Goal: Task Accomplishment & Management: Use online tool/utility

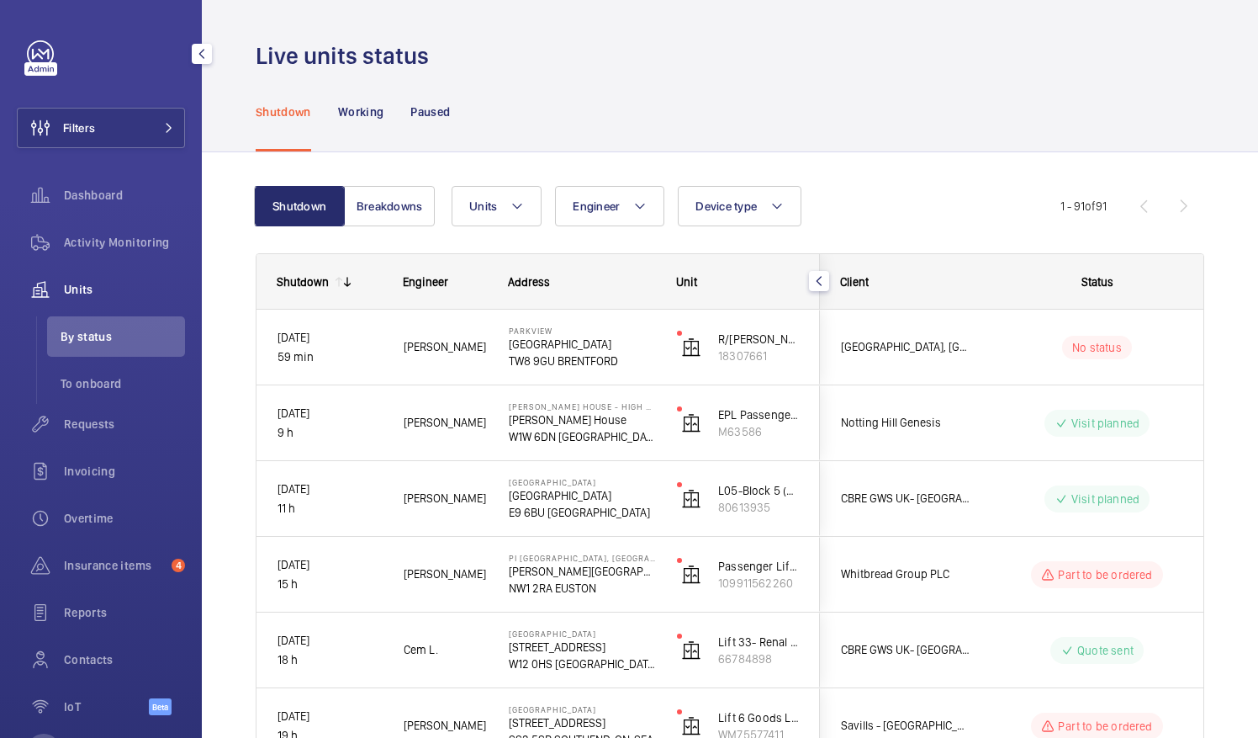
click at [108, 215] on div "Dashboard" at bounding box center [101, 198] width 168 height 47
click at [109, 199] on span "Dashboard" at bounding box center [124, 195] width 121 height 17
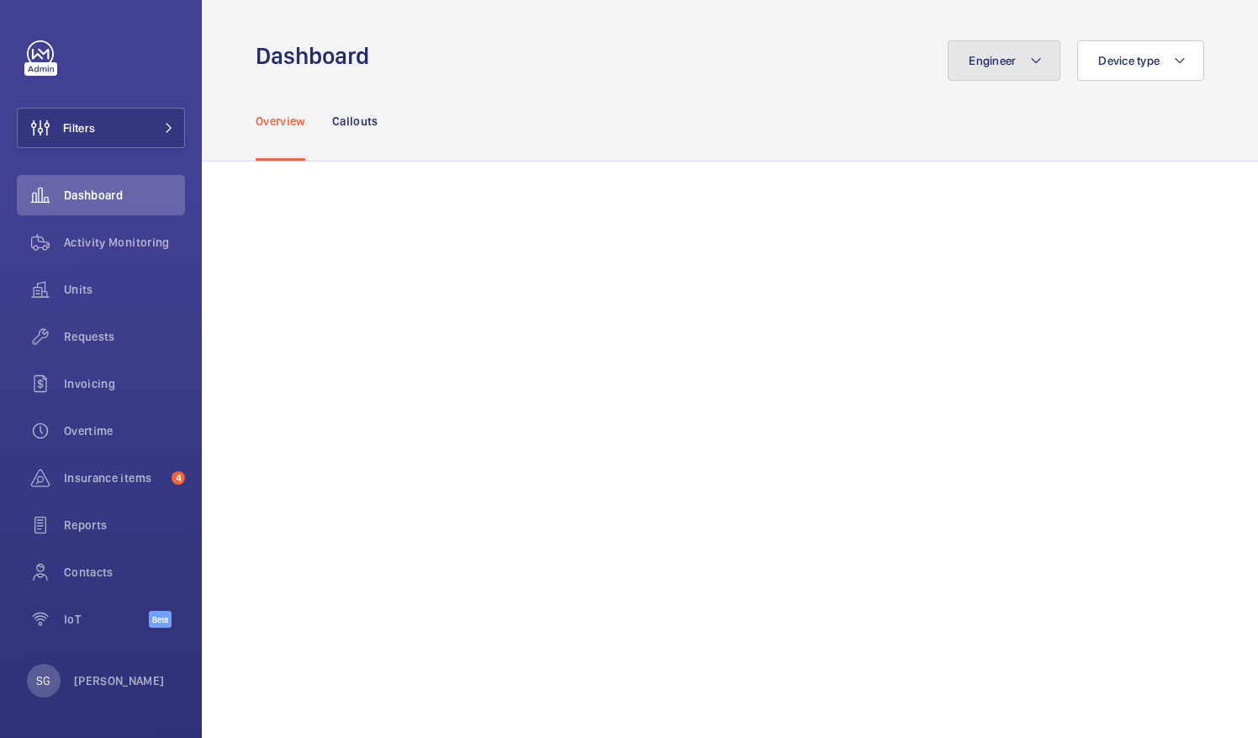
click at [1008, 59] on button "Engineer" at bounding box center [1004, 60] width 113 height 40
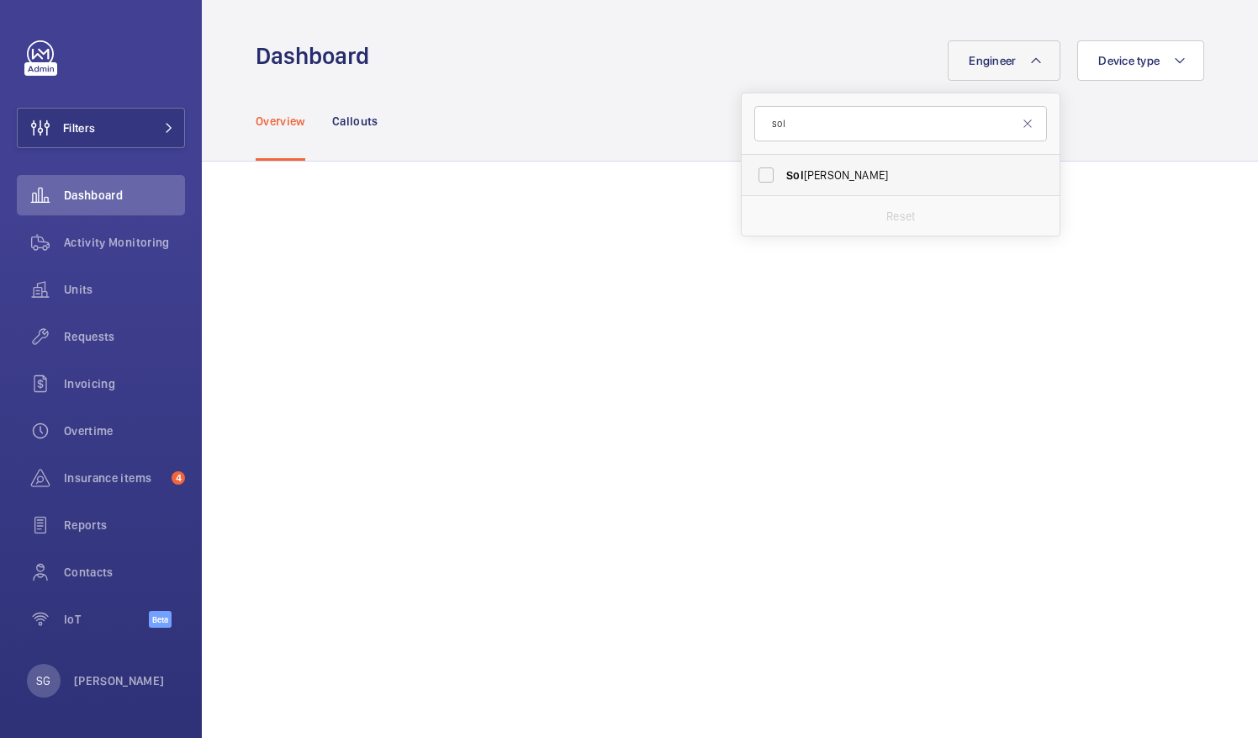
type input "sol"
click at [755, 177] on label "Sol [PERSON_NAME]" at bounding box center [888, 175] width 293 height 40
click at [755, 177] on input "Sol [PERSON_NAME]" at bounding box center [766, 175] width 34 height 34
click at [760, 172] on label "Sol [PERSON_NAME]" at bounding box center [888, 175] width 293 height 40
click at [760, 172] on input "Sol [PERSON_NAME]" at bounding box center [766, 175] width 34 height 34
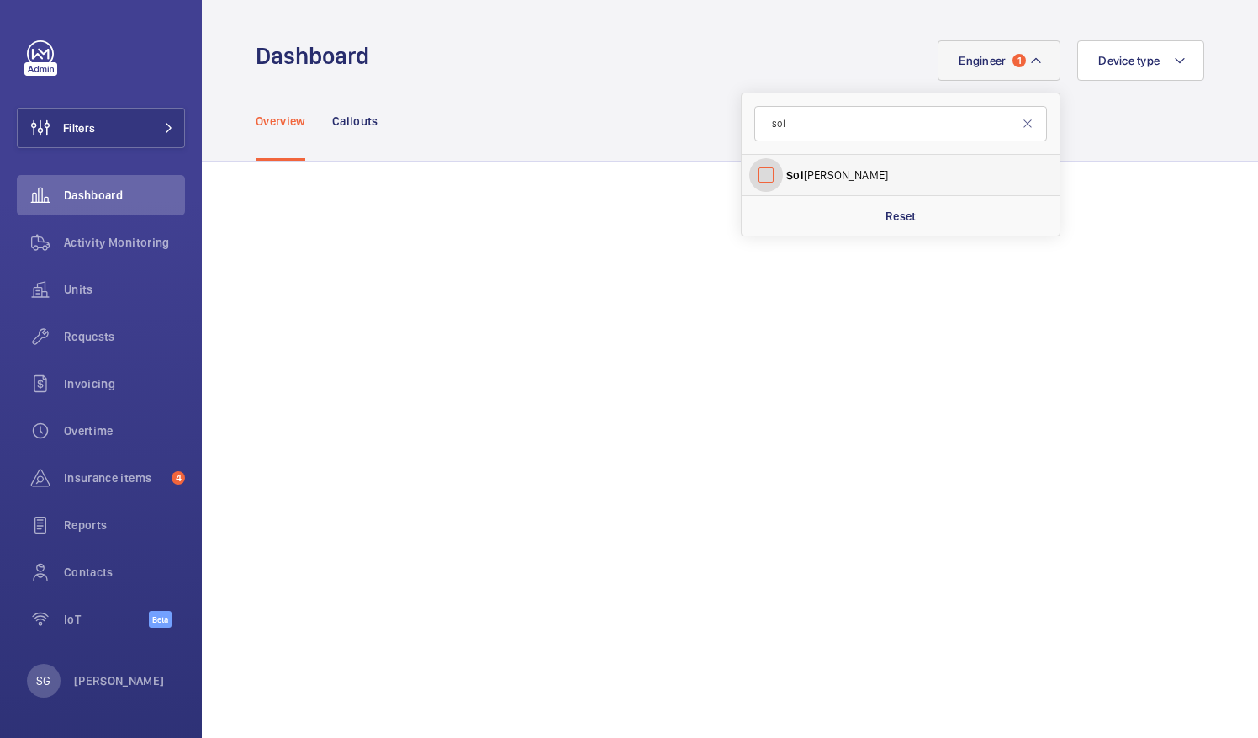
checkbox input "false"
click at [795, 130] on input "sol" at bounding box center [901, 123] width 293 height 35
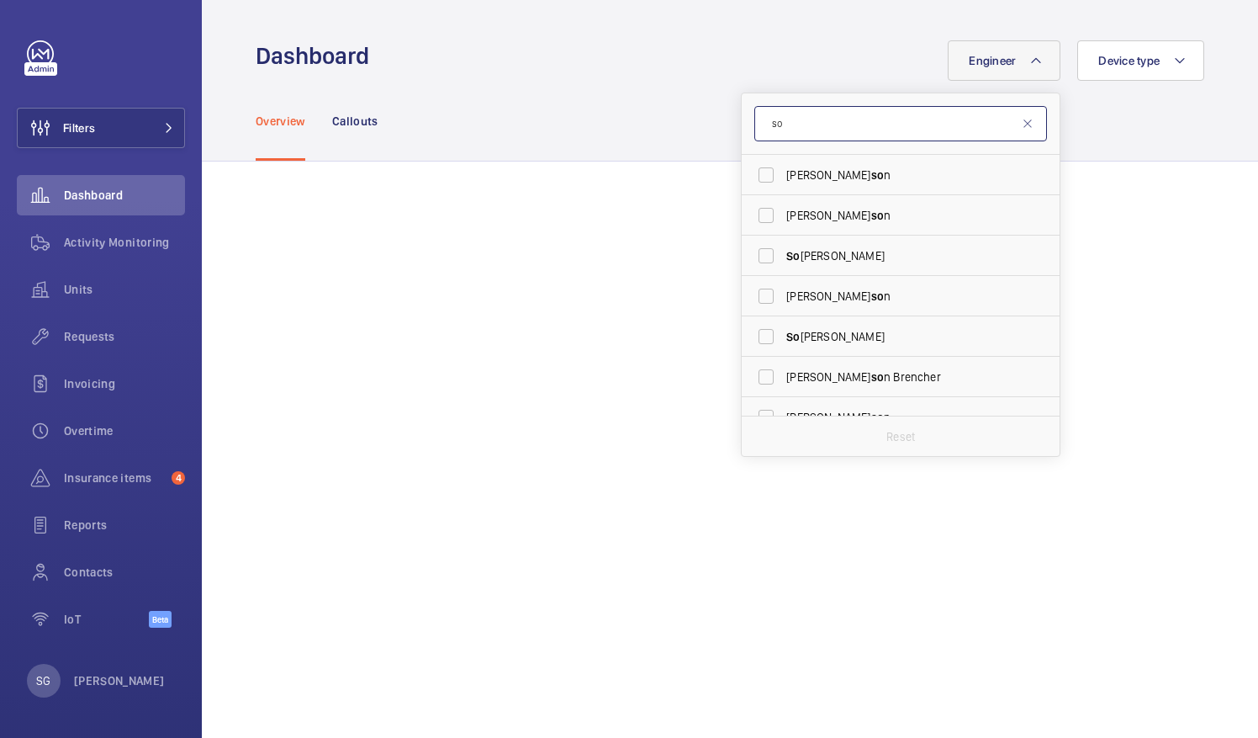
type input "s"
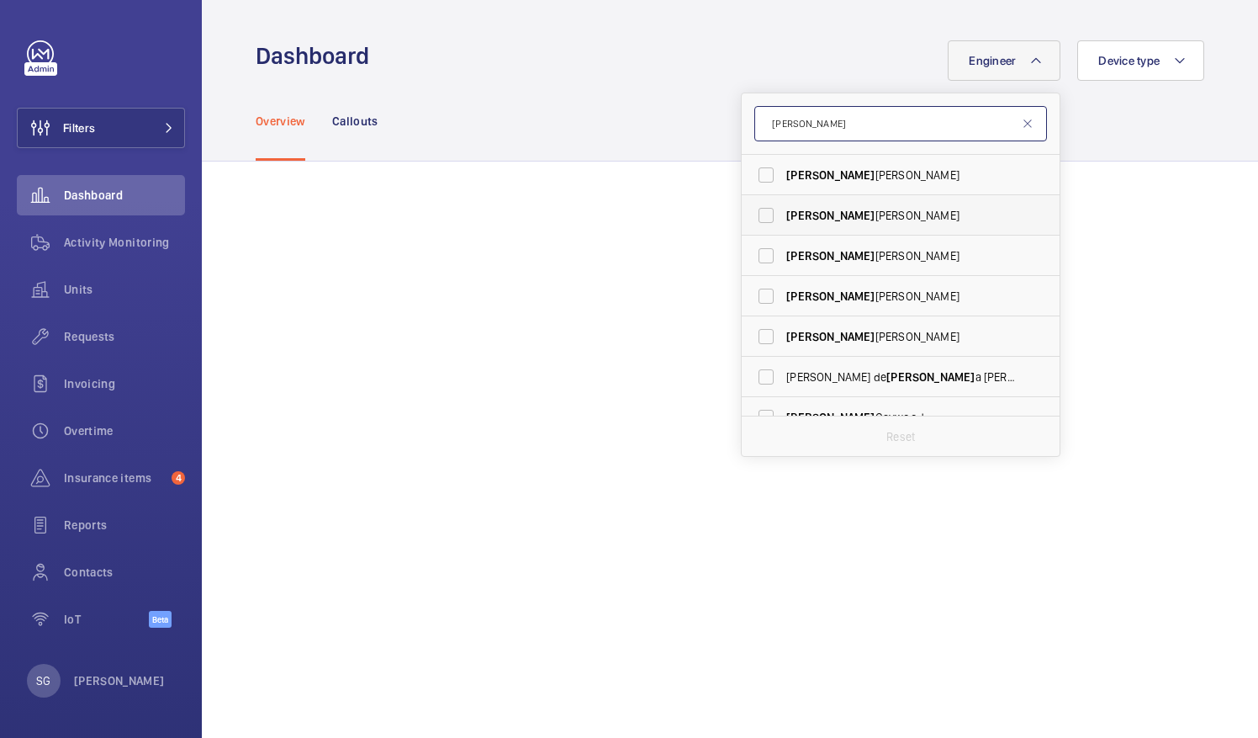
type input "[PERSON_NAME]"
click at [755, 215] on label "[PERSON_NAME]" at bounding box center [888, 215] width 293 height 40
click at [755, 215] on input "[PERSON_NAME]" at bounding box center [766, 216] width 34 height 34
checkbox input "true"
click at [1021, 124] on mat-icon at bounding box center [1027, 123] width 13 height 13
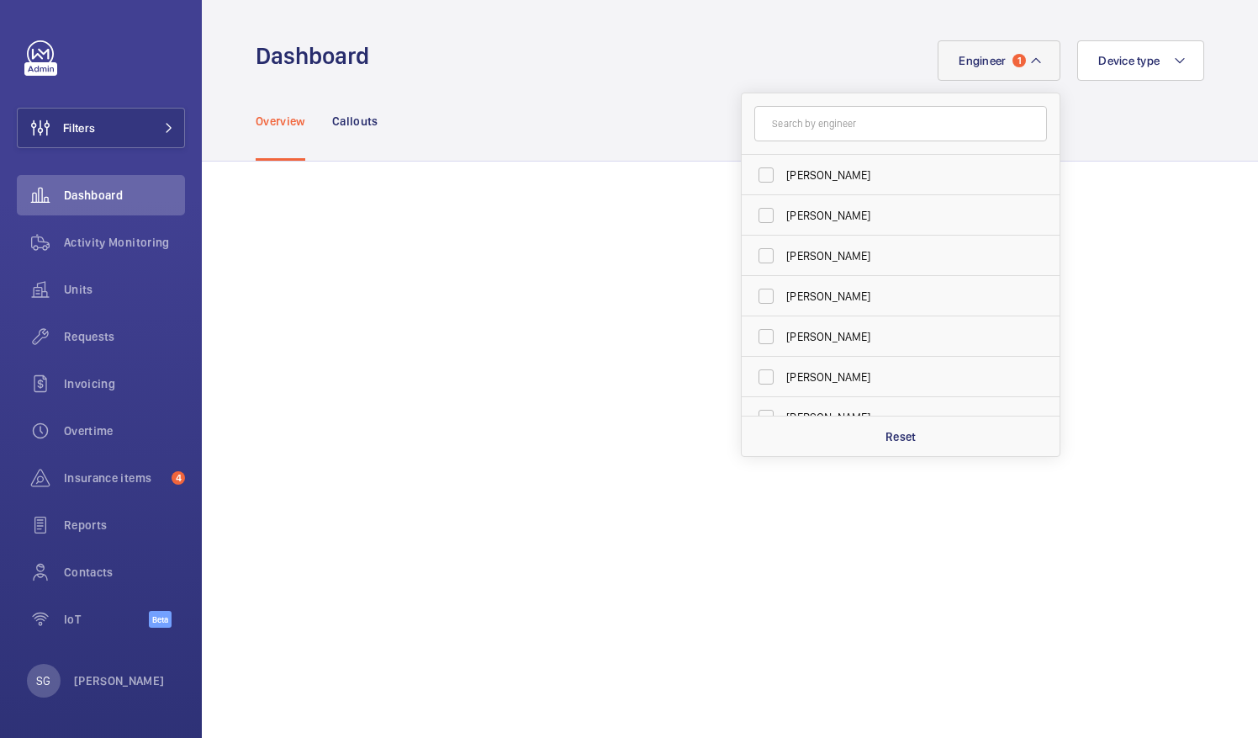
click at [1030, 62] on mat-icon at bounding box center [1036, 60] width 13 height 20
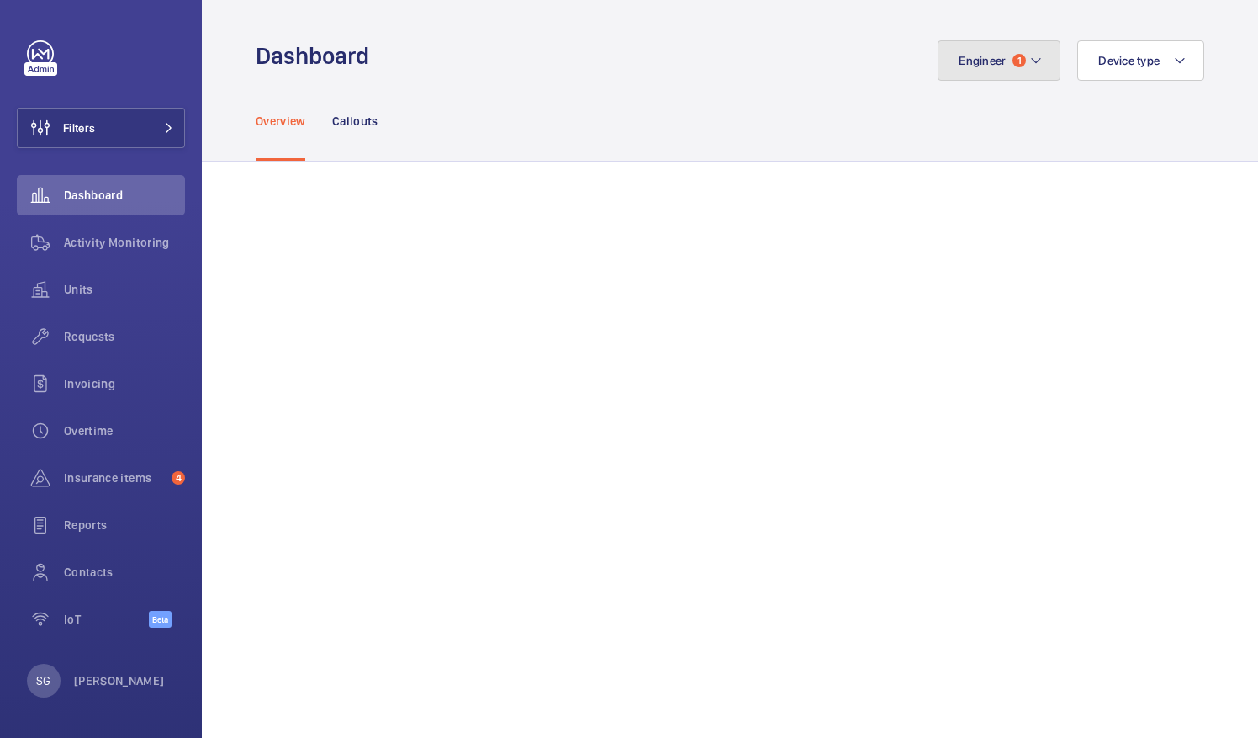
click at [1030, 62] on mat-icon at bounding box center [1036, 60] width 13 height 20
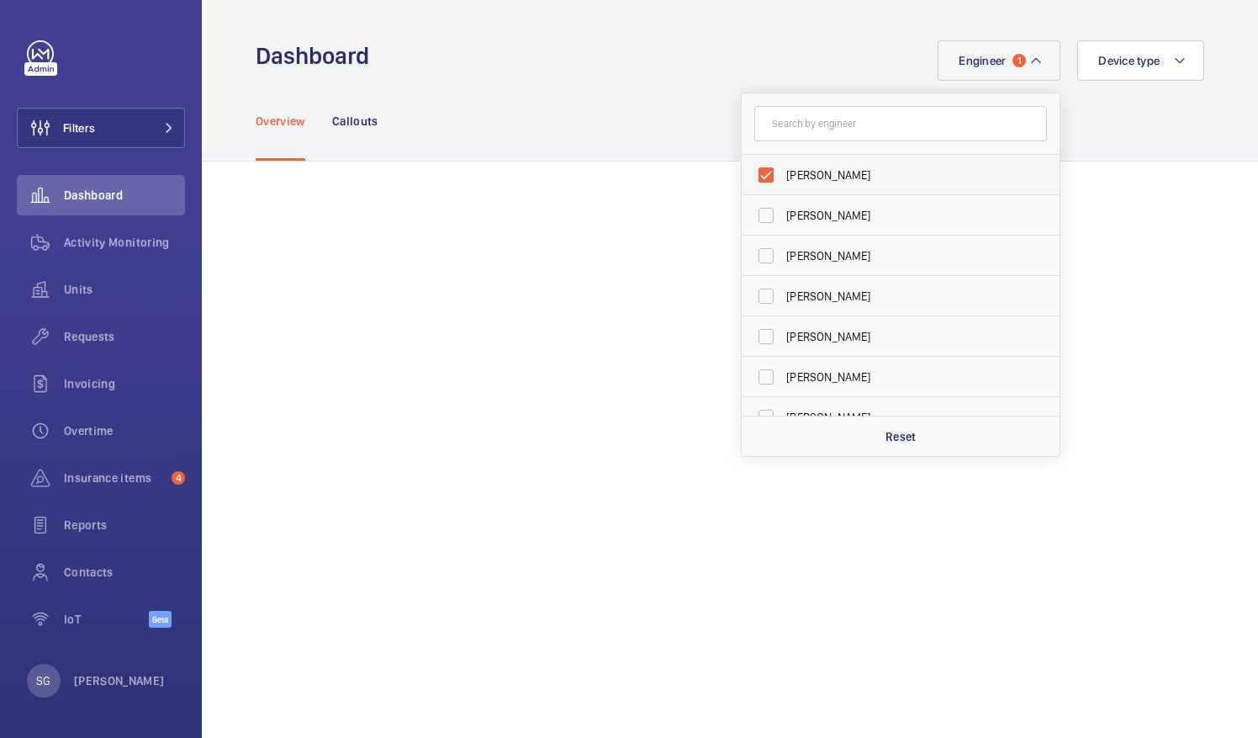
click at [754, 168] on label "[PERSON_NAME]" at bounding box center [888, 175] width 293 height 40
click at [754, 168] on input "[PERSON_NAME]" at bounding box center [766, 175] width 34 height 34
checkbox input "false"
click at [1112, 103] on div "Overview Callouts" at bounding box center [730, 121] width 949 height 80
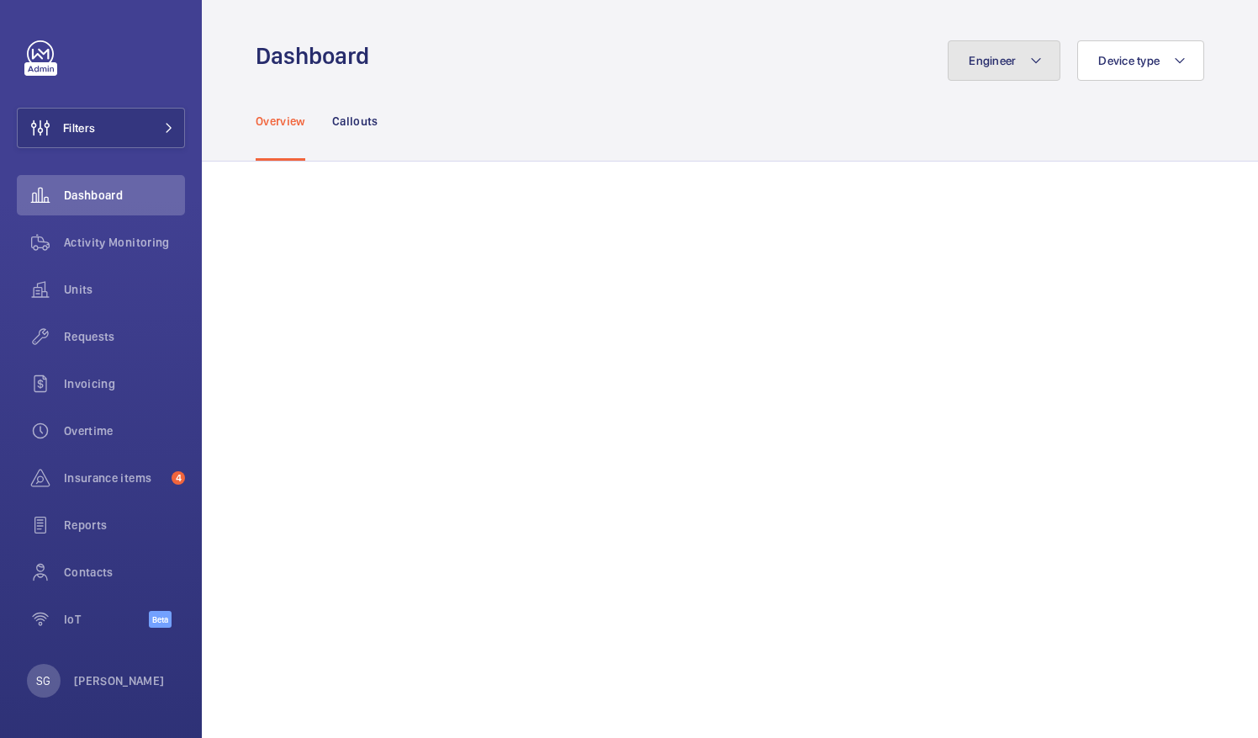
click at [1030, 56] on mat-icon at bounding box center [1036, 60] width 13 height 20
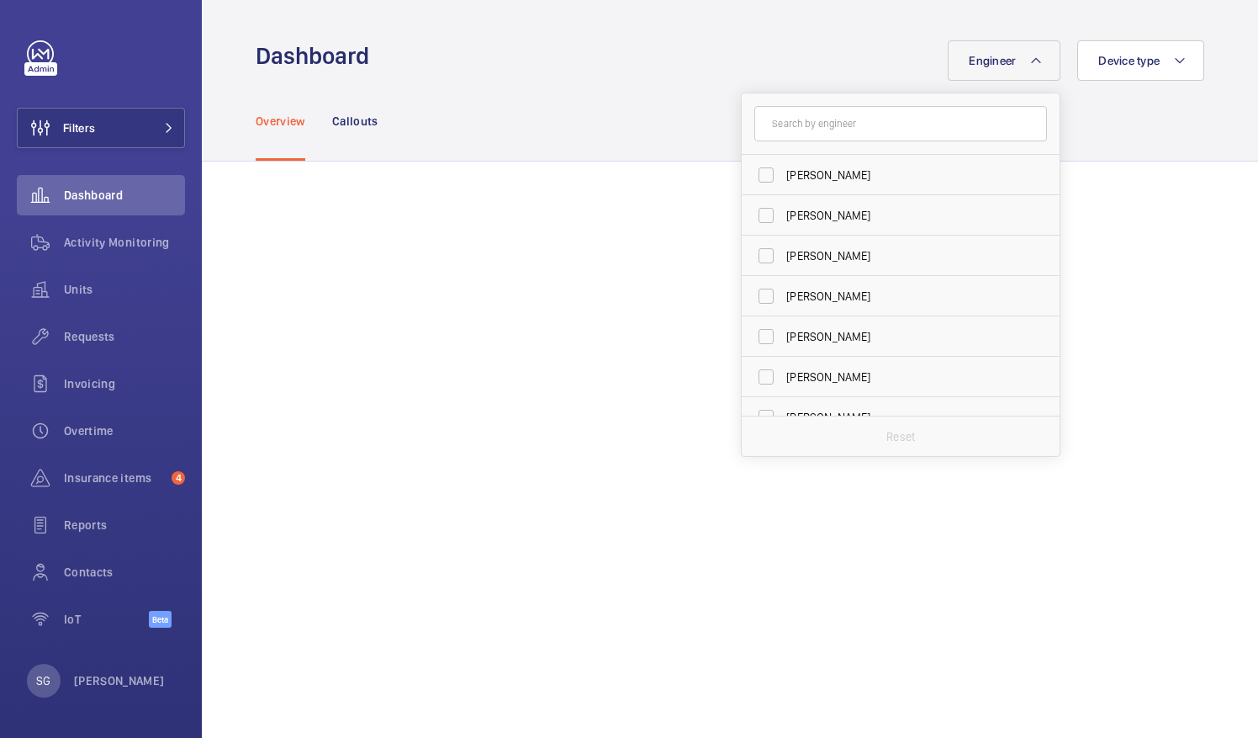
click at [765, 66] on div "Engineer [PERSON_NAME] [PERSON_NAME] [PERSON_NAME] [PERSON_NAME] [PERSON_NAME] …" at bounding box center [791, 60] width 825 height 40
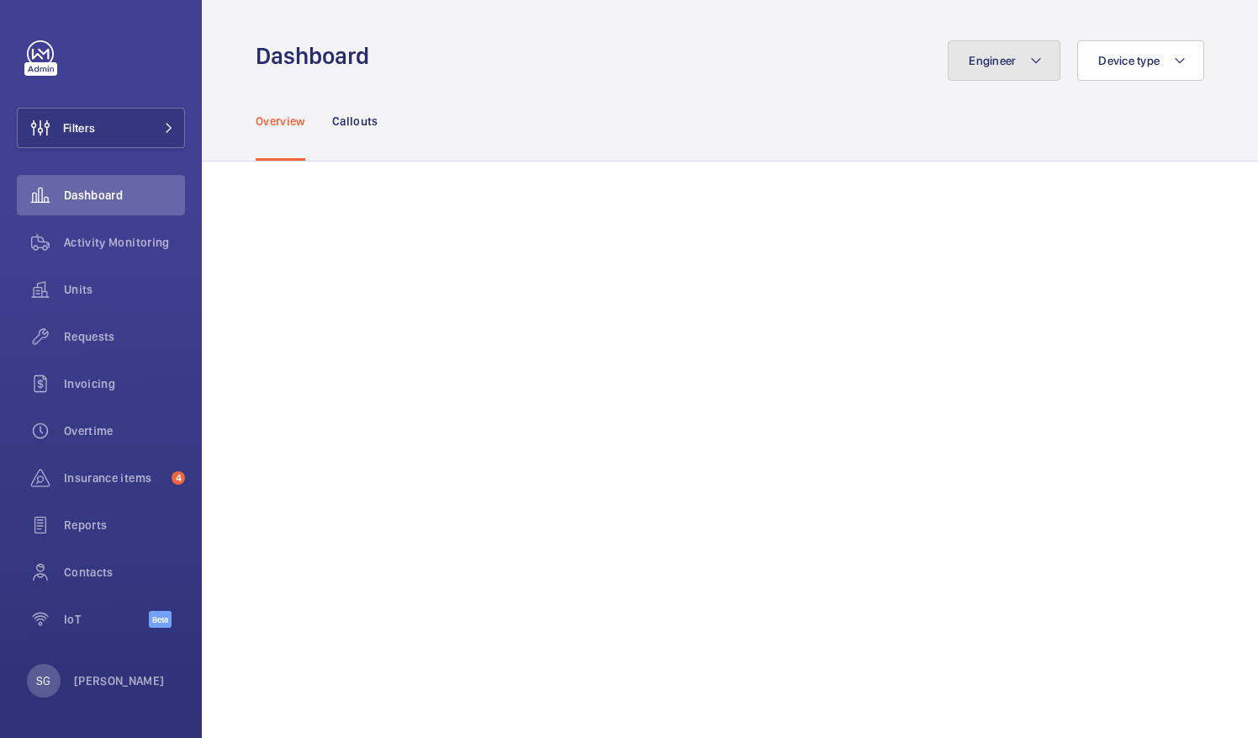
click at [1030, 70] on mat-icon at bounding box center [1036, 60] width 13 height 20
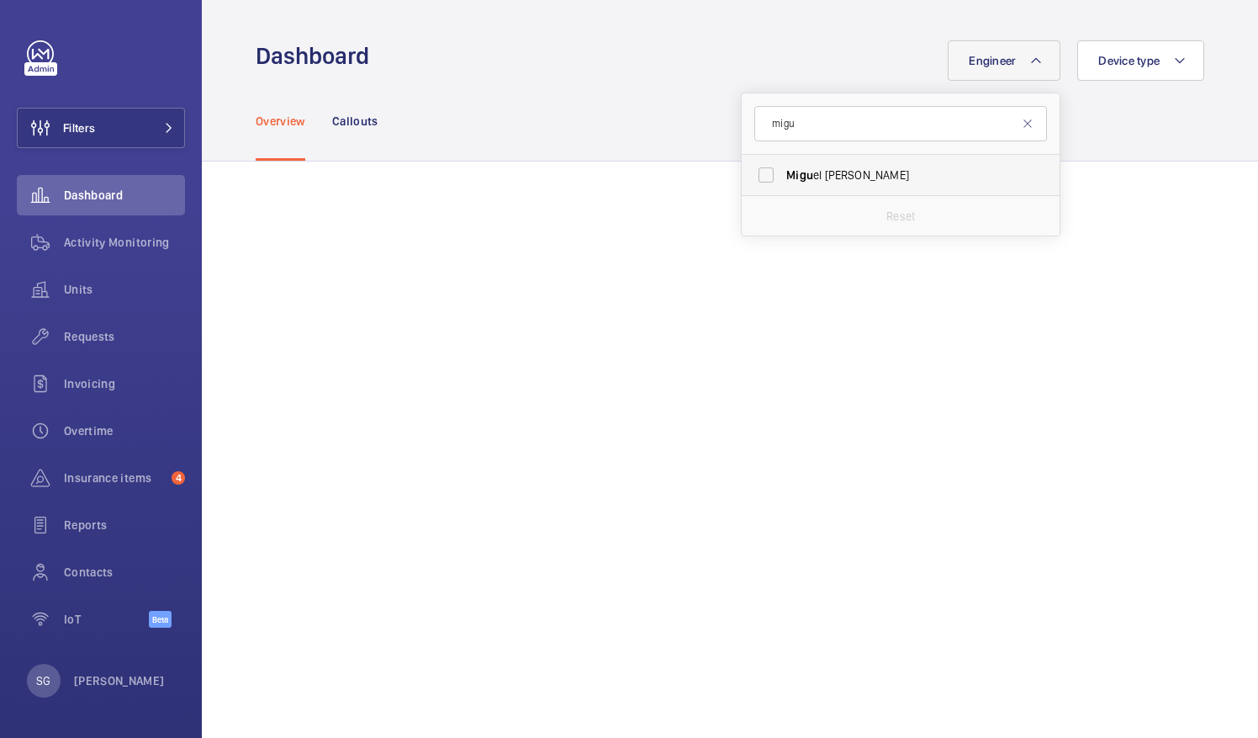
type input "migu"
click at [749, 167] on label "[PERSON_NAME]" at bounding box center [888, 175] width 293 height 40
click at [749, 167] on input "[PERSON_NAME]" at bounding box center [766, 175] width 34 height 34
click at [959, 124] on input "migu" at bounding box center [901, 123] width 293 height 35
click at [755, 169] on label "[PERSON_NAME]" at bounding box center [888, 175] width 293 height 40
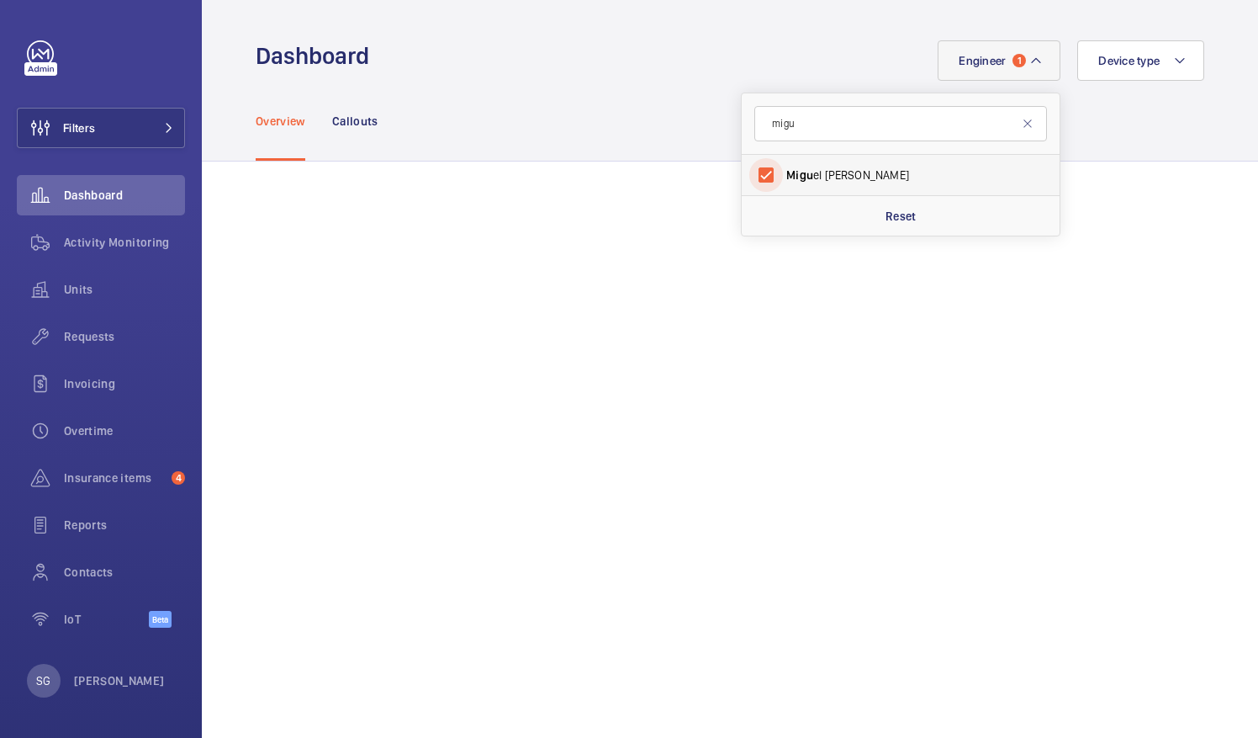
click at [755, 169] on input "[PERSON_NAME]" at bounding box center [766, 175] width 34 height 34
checkbox input "false"
click at [805, 130] on input "migu" at bounding box center [901, 123] width 293 height 35
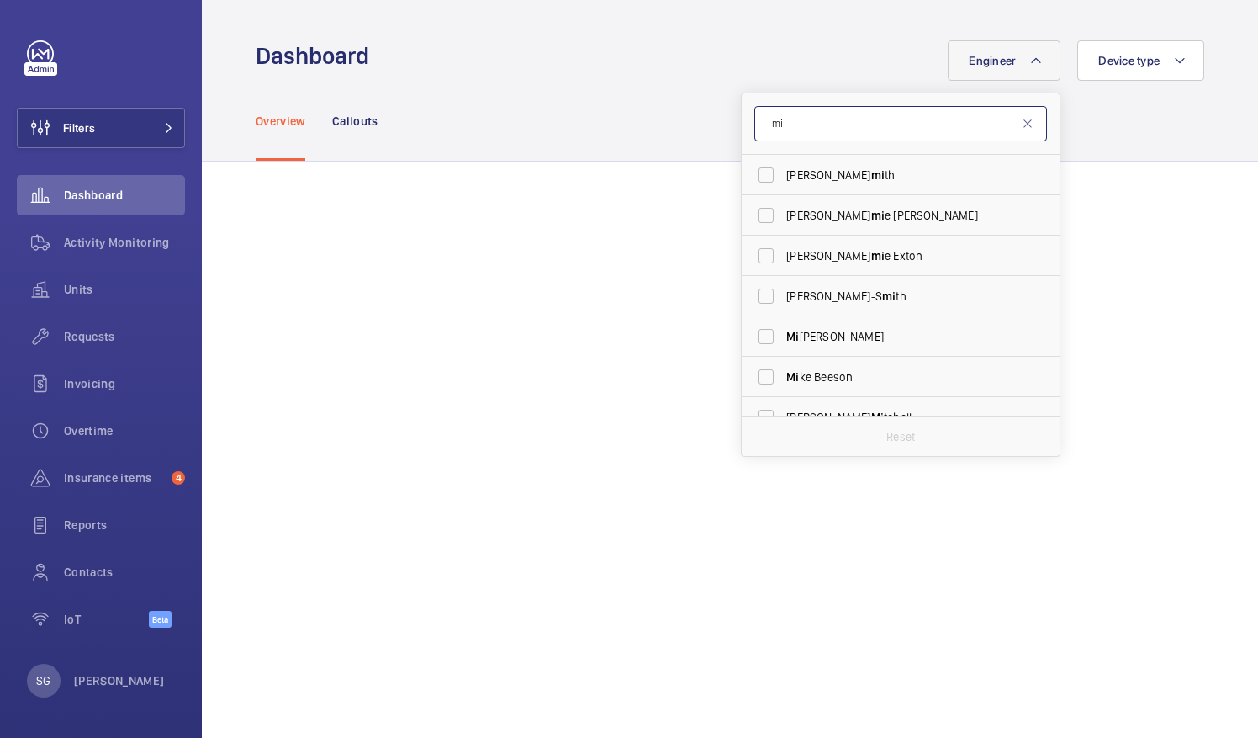
type input "m"
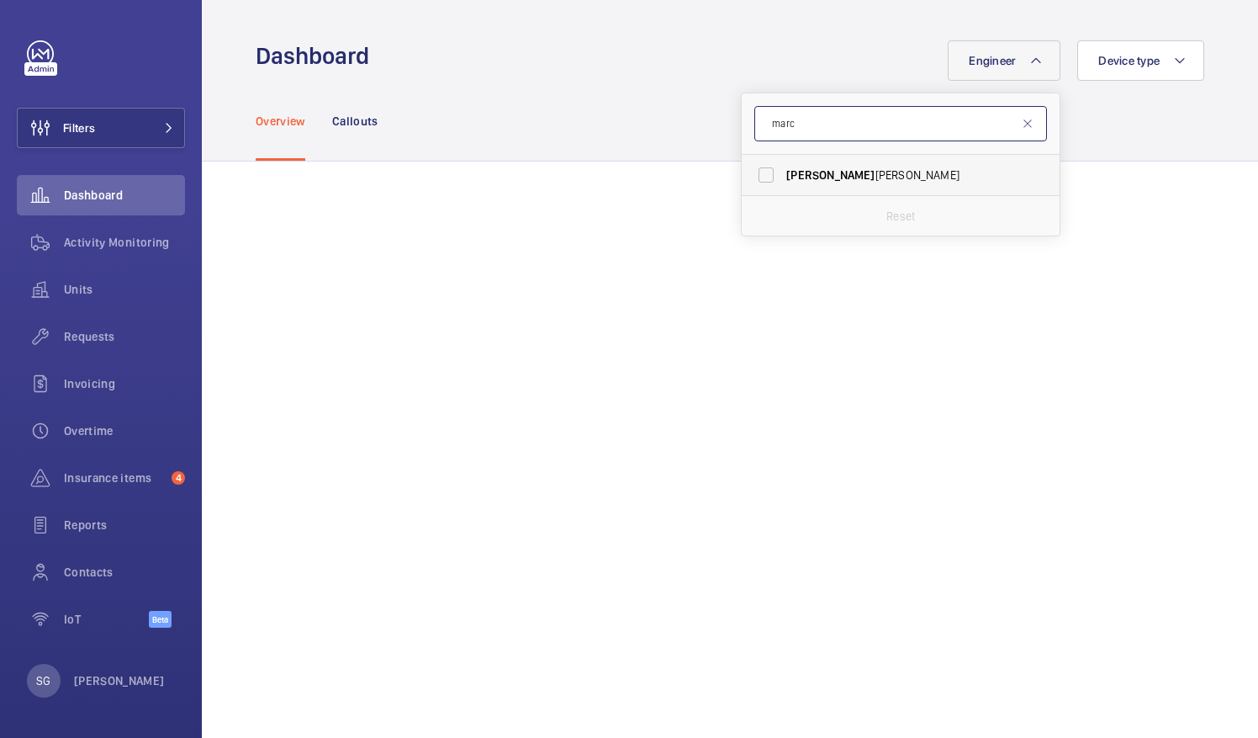
type input "marc"
click at [763, 167] on label "[PERSON_NAME]" at bounding box center [888, 175] width 293 height 40
click at [763, 167] on input "[PERSON_NAME]" at bounding box center [766, 175] width 34 height 34
click at [759, 177] on label "[PERSON_NAME]" at bounding box center [888, 175] width 293 height 40
click at [759, 177] on input "[PERSON_NAME]" at bounding box center [766, 175] width 34 height 34
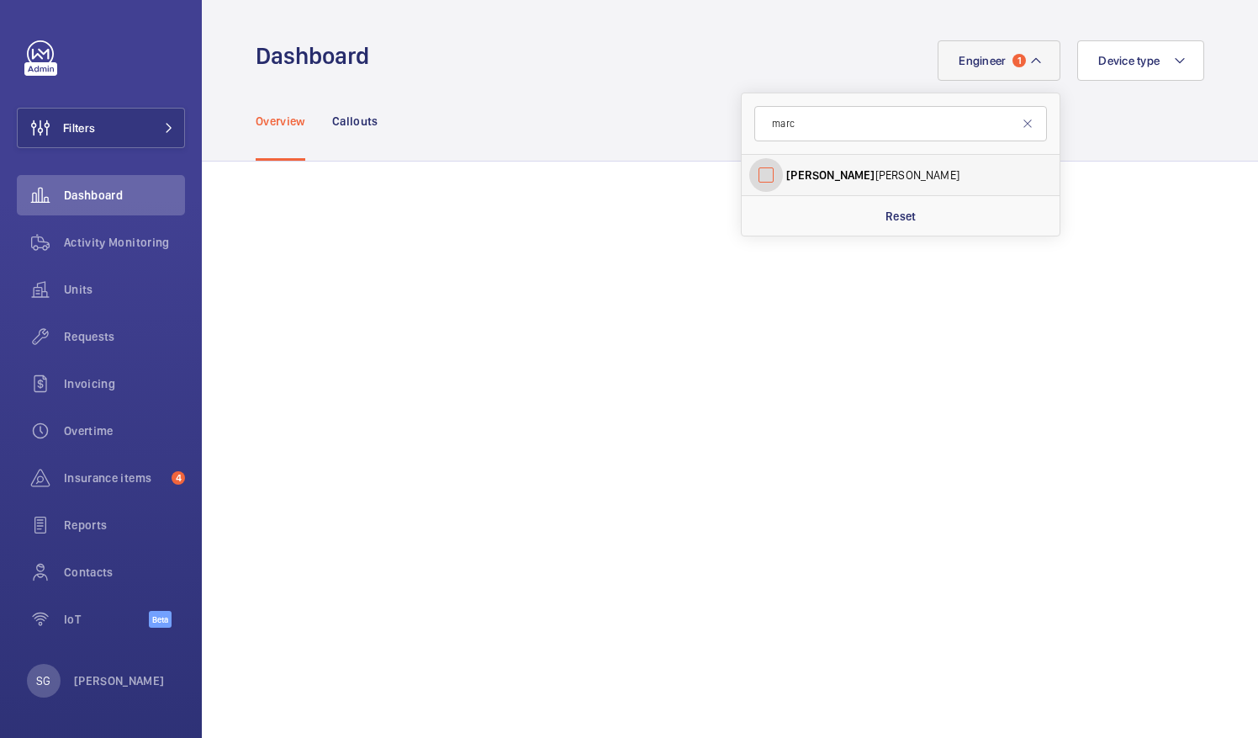
checkbox input "false"
click at [797, 113] on input "marc" at bounding box center [901, 123] width 293 height 35
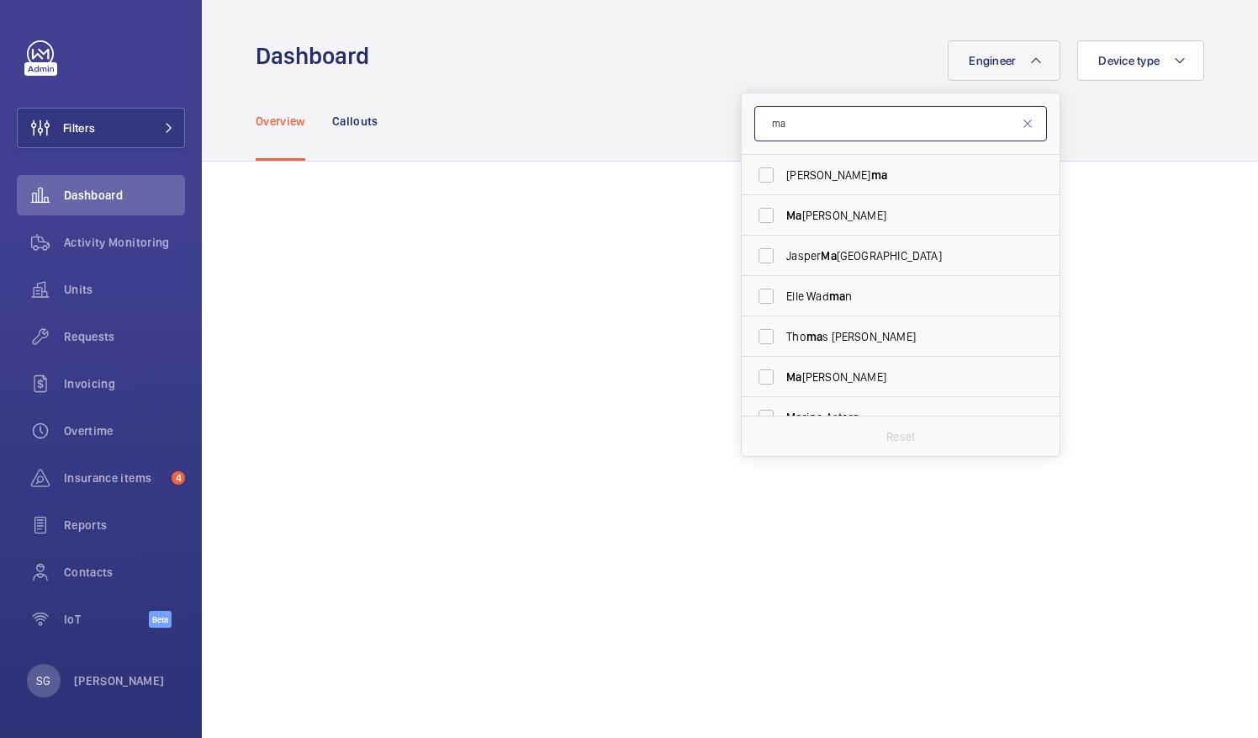
type input "m"
type input "mi"
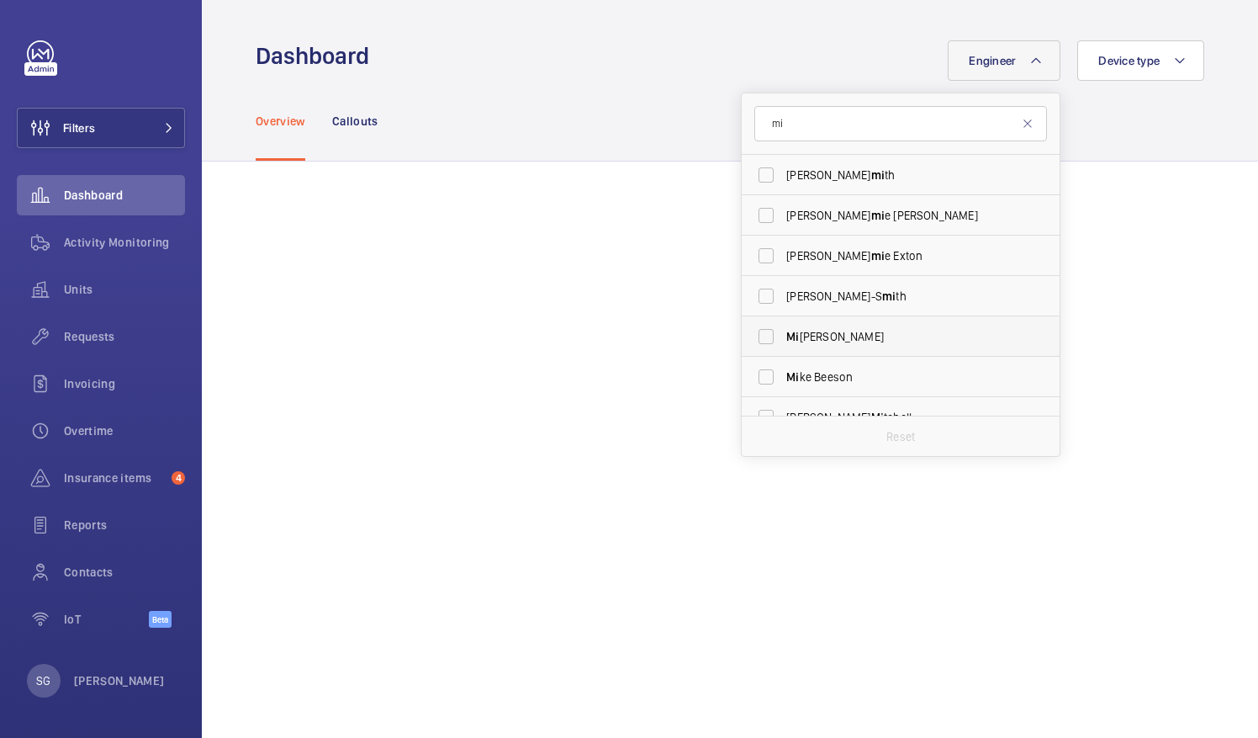
click at [809, 326] on label "Mi [PERSON_NAME]" at bounding box center [888, 336] width 293 height 40
click at [783, 326] on input "Mi [PERSON_NAME]" at bounding box center [766, 337] width 34 height 34
click at [756, 342] on label "Mi [PERSON_NAME]" at bounding box center [888, 336] width 293 height 40
click at [756, 342] on input "Mi [PERSON_NAME]" at bounding box center [766, 337] width 34 height 34
checkbox input "false"
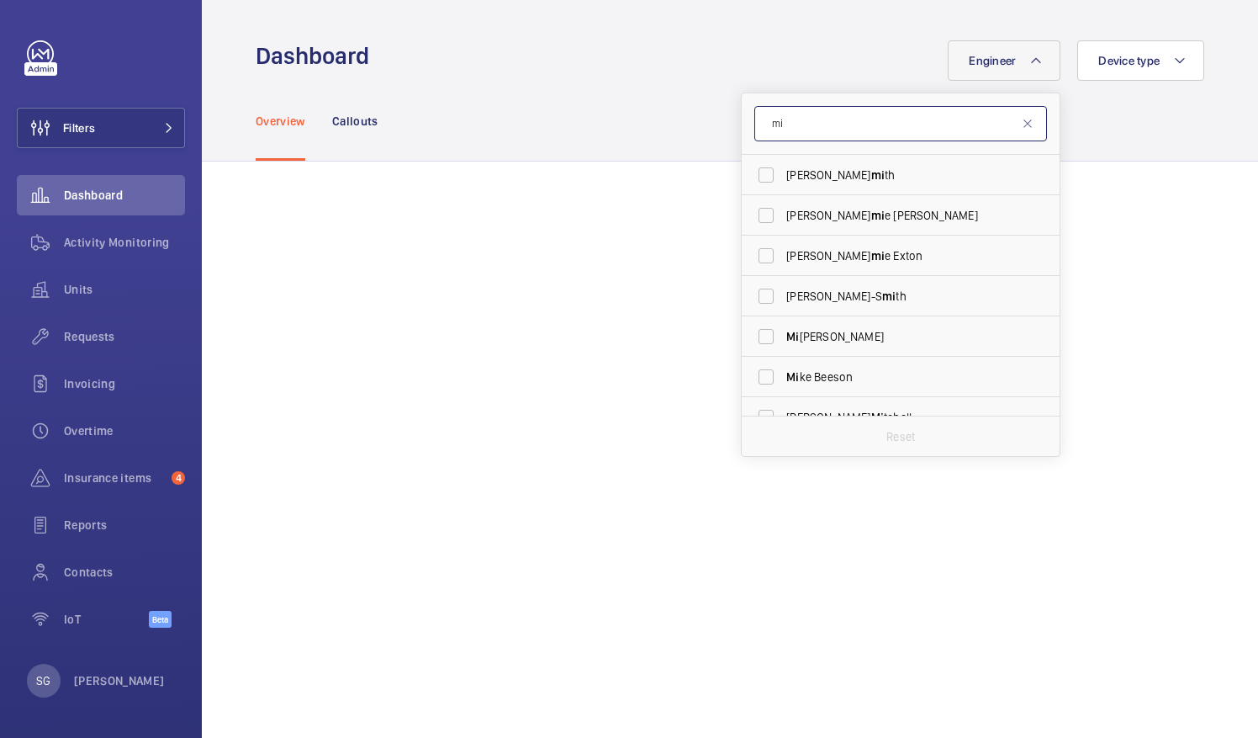
click at [818, 111] on input "mi" at bounding box center [901, 123] width 293 height 35
type input "m"
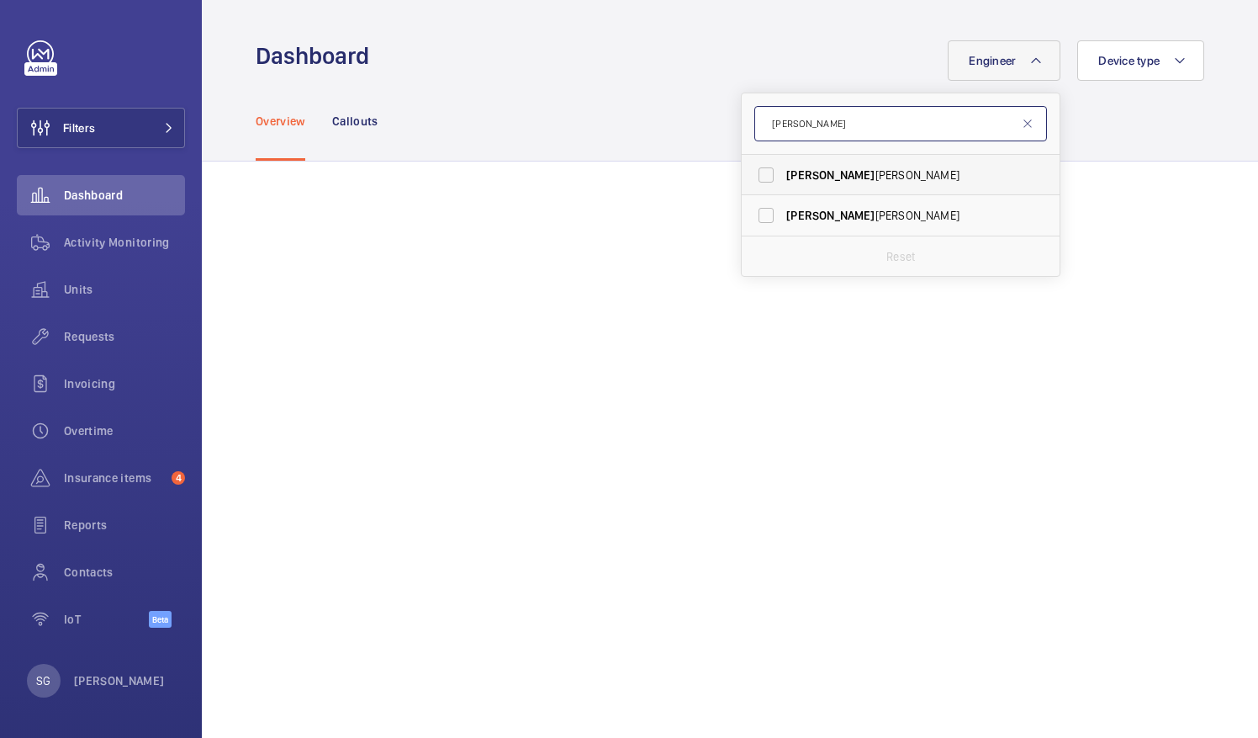
type input "[PERSON_NAME]"
click at [754, 172] on label "[PERSON_NAME]" at bounding box center [888, 175] width 293 height 40
click at [754, 172] on input "[PERSON_NAME]" at bounding box center [766, 175] width 34 height 34
click at [750, 172] on label "[PERSON_NAME]" at bounding box center [888, 175] width 293 height 40
click at [750, 172] on input "[PERSON_NAME]" at bounding box center [766, 175] width 34 height 34
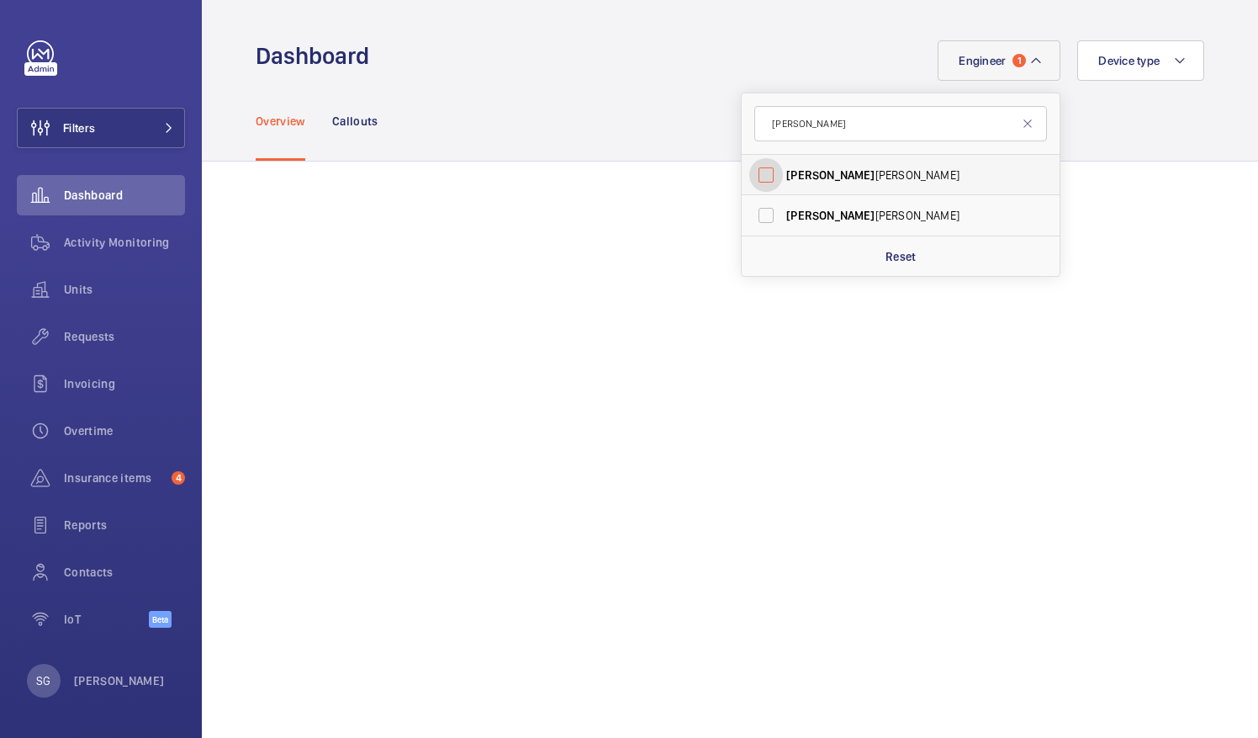
checkbox input "false"
click at [1021, 124] on mat-icon at bounding box center [1027, 123] width 13 height 13
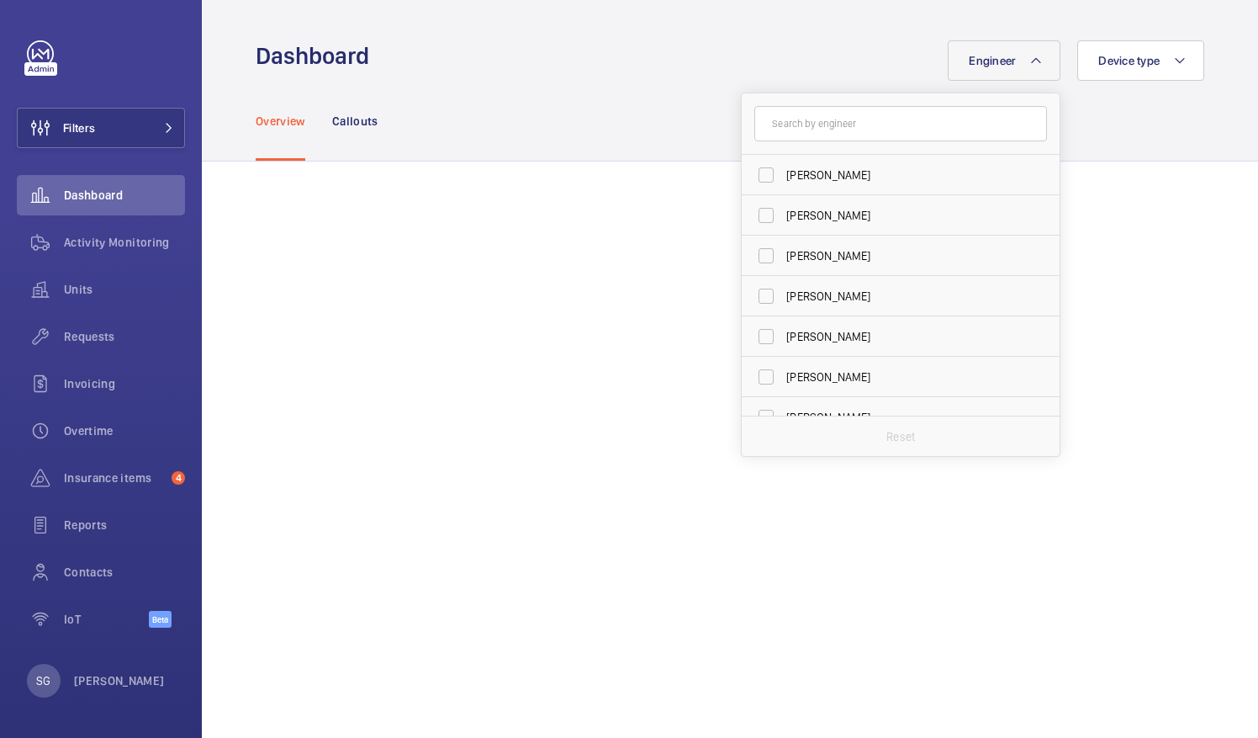
click at [1102, 135] on div "Overview Callouts" at bounding box center [730, 121] width 949 height 80
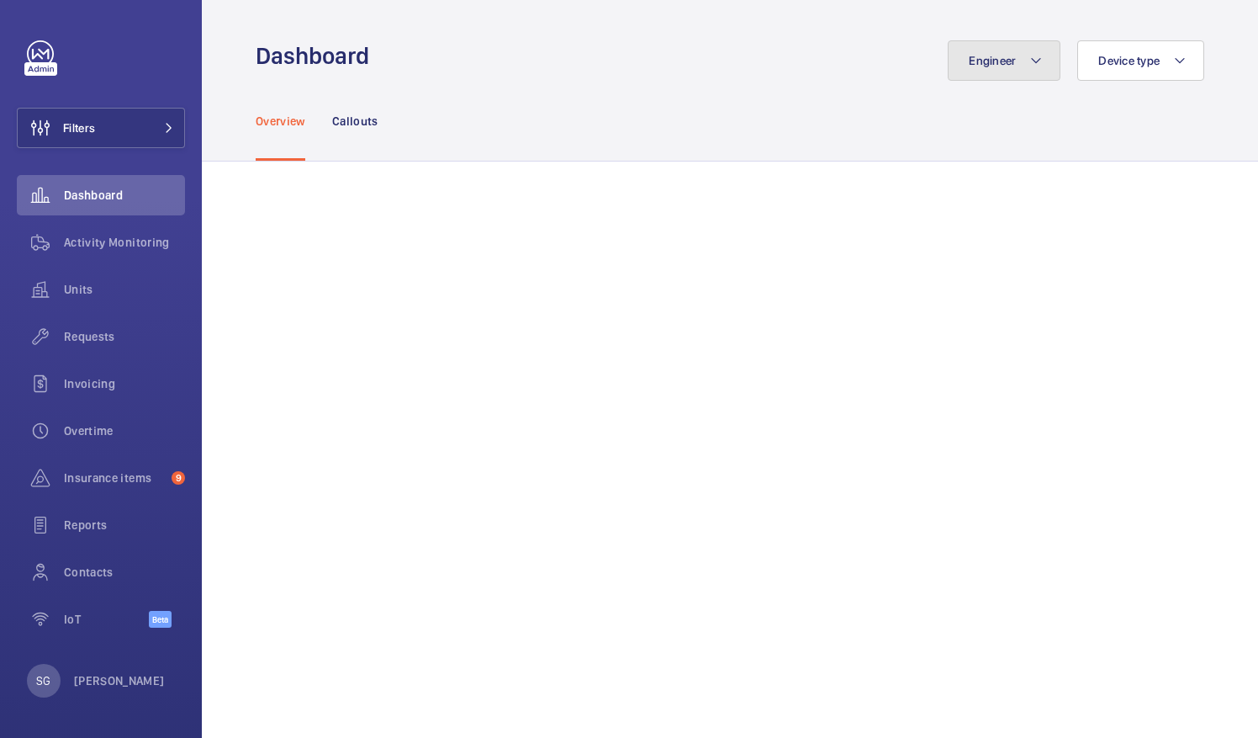
click at [1014, 74] on button "Engineer" at bounding box center [1004, 60] width 113 height 40
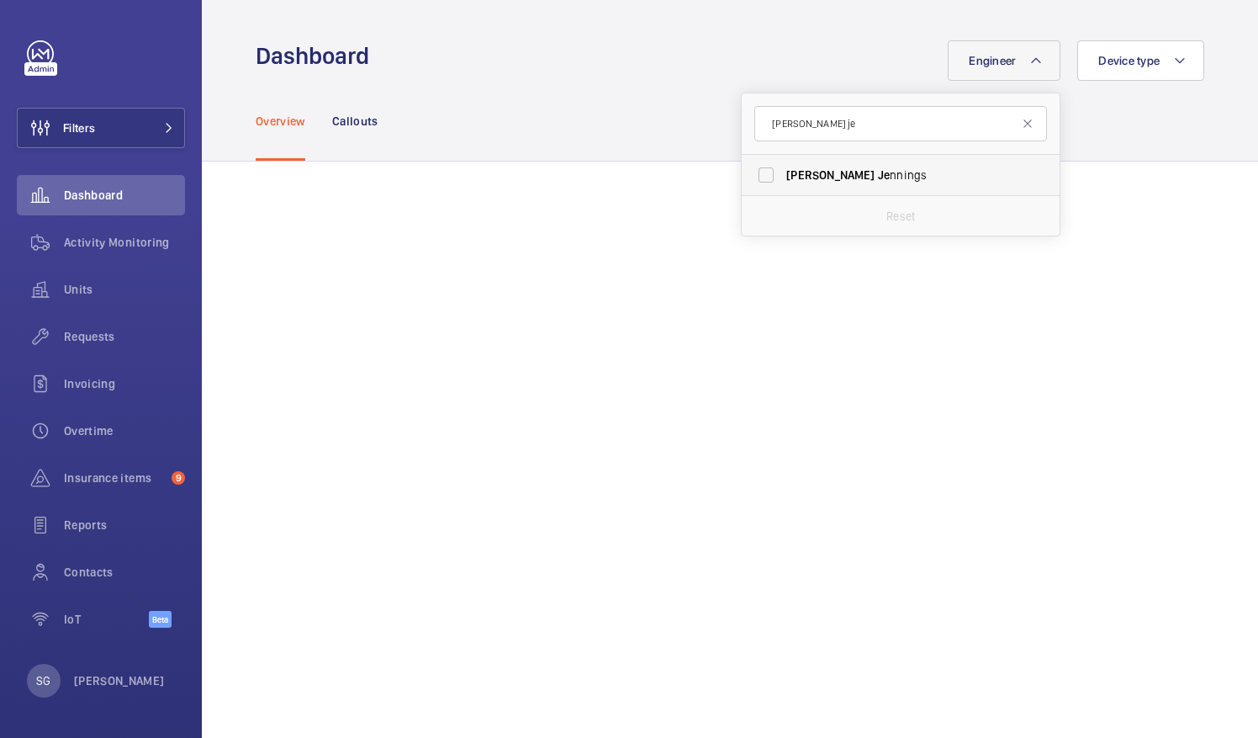
type input "dan je"
click at [753, 167] on label "Dan Je nnings" at bounding box center [888, 175] width 293 height 40
click at [753, 167] on input "Dan Je nnings" at bounding box center [766, 175] width 34 height 34
checkbox input "true"
click at [158, 130] on span at bounding box center [164, 128] width 20 height 10
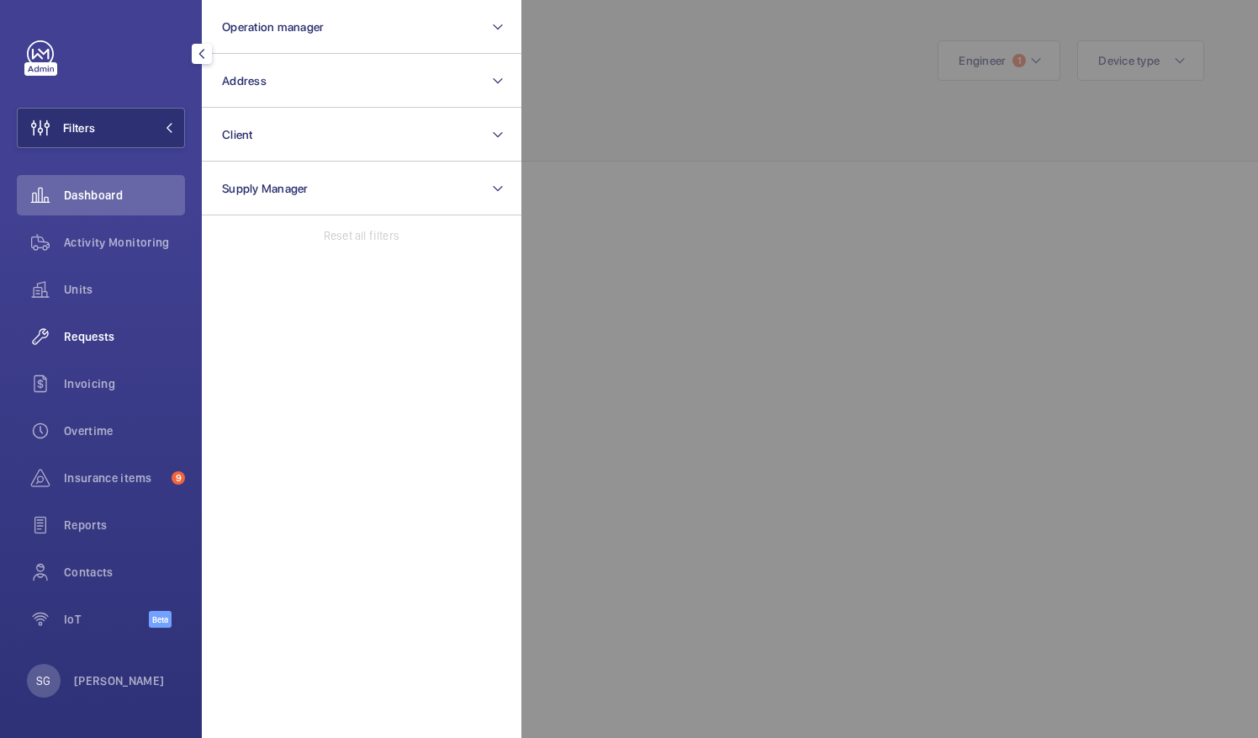
click at [121, 338] on span "Requests" at bounding box center [124, 336] width 121 height 17
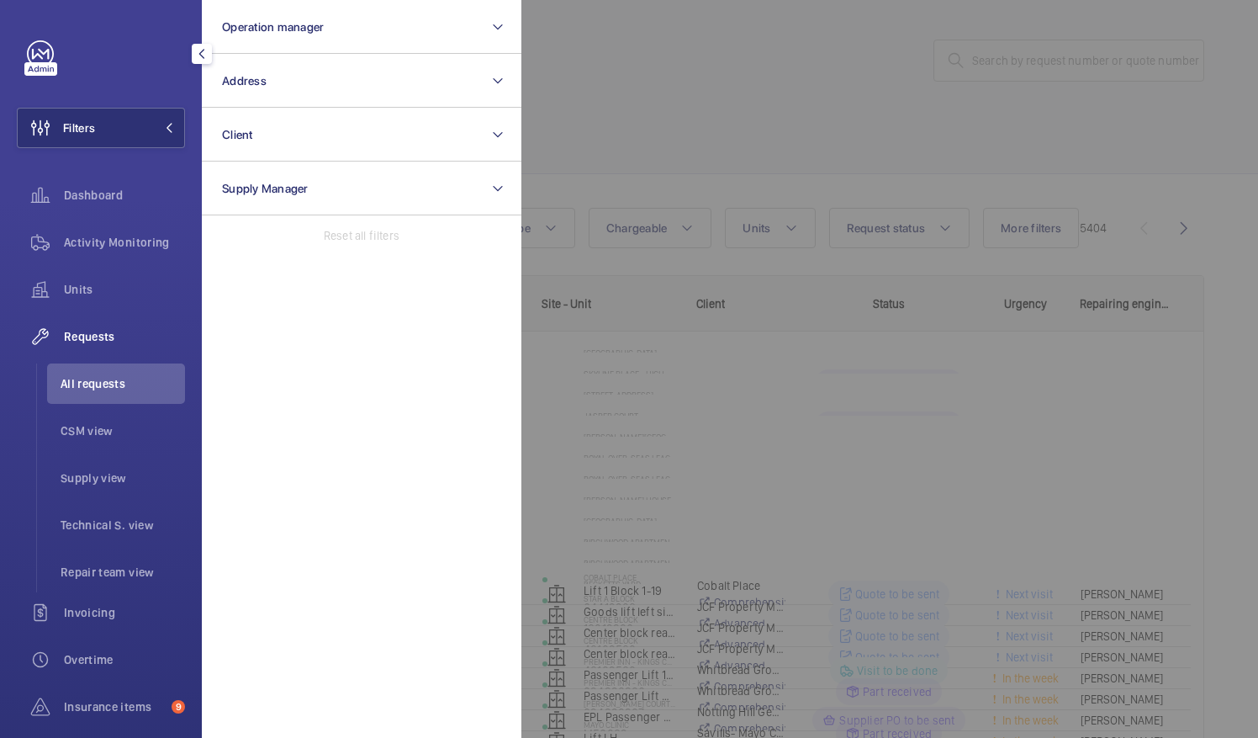
click at [620, 101] on div at bounding box center [1151, 369] width 1258 height 738
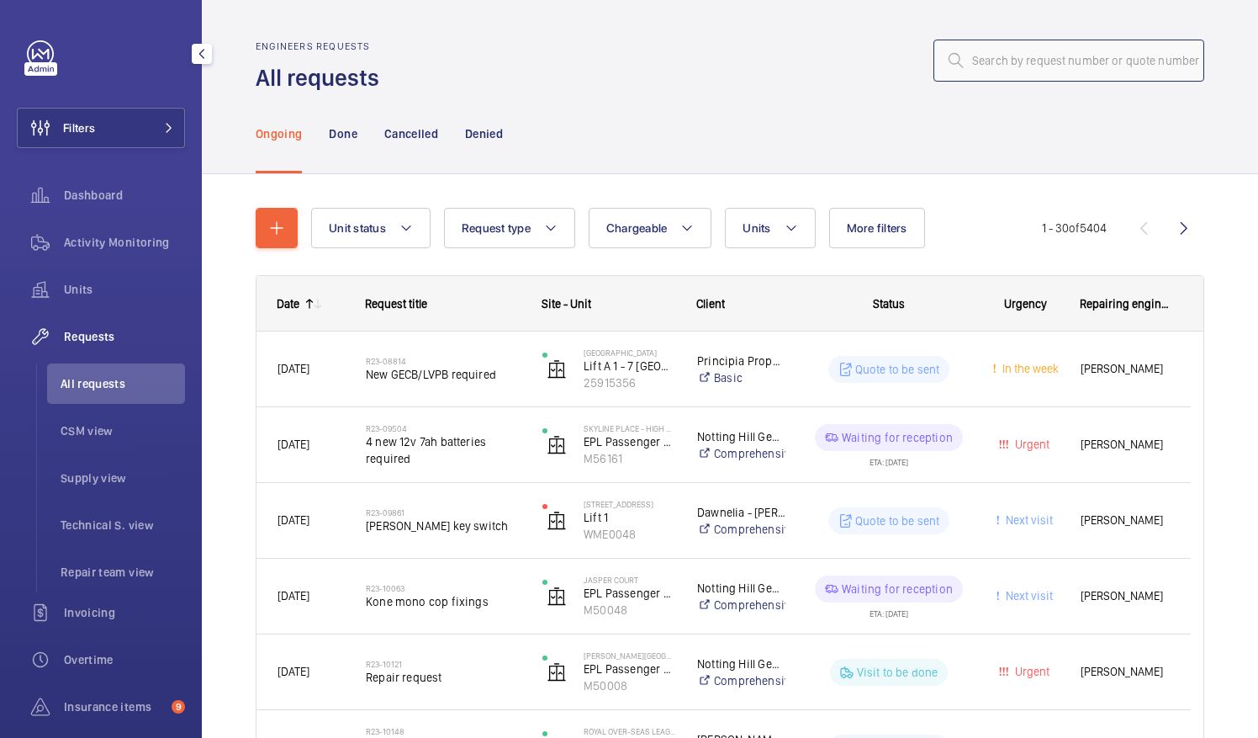
click at [1046, 63] on input "text" at bounding box center [1069, 61] width 271 height 42
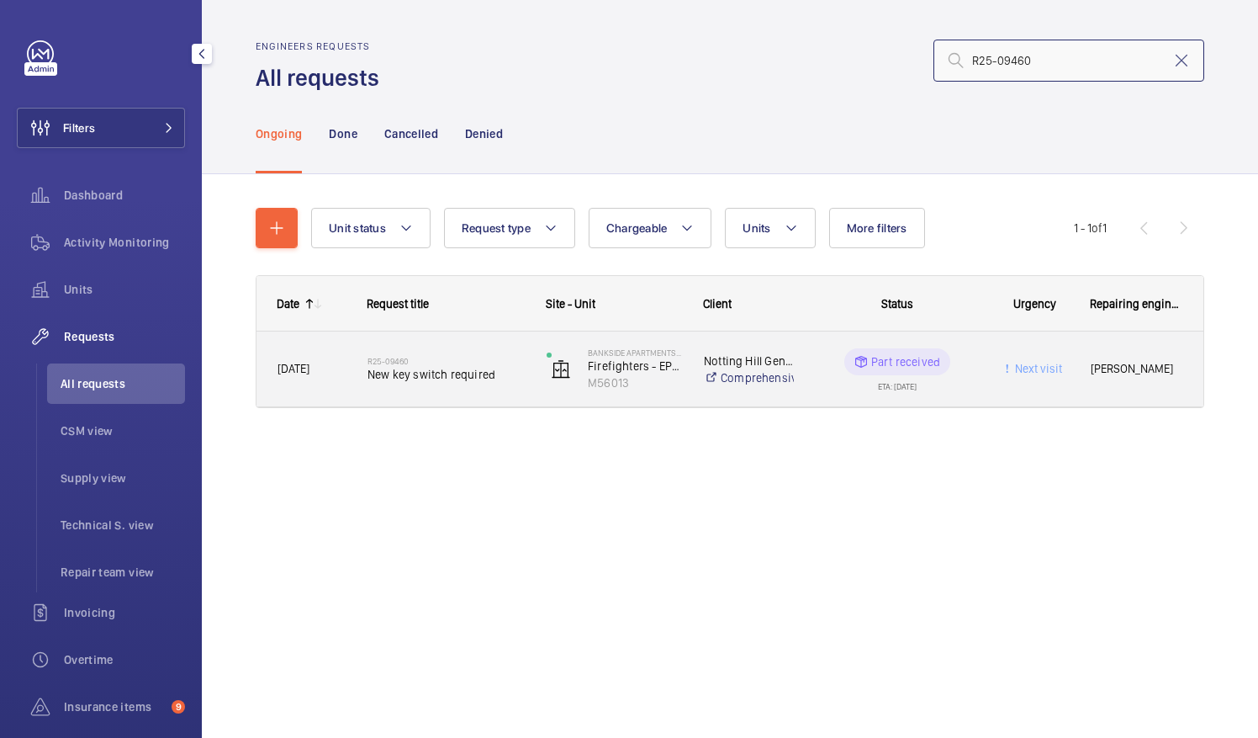
type input "R25-09460"
click at [441, 368] on span "New key switch required" at bounding box center [446, 374] width 157 height 17
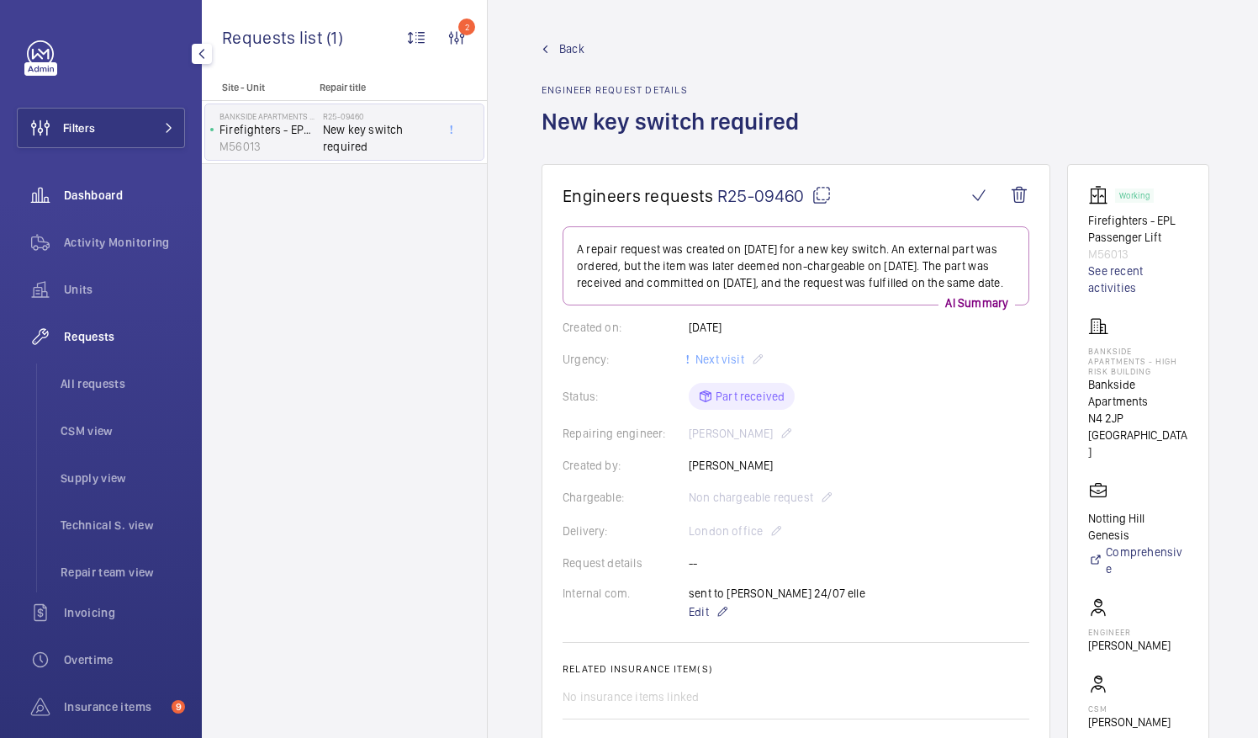
click at [119, 204] on div "Dashboard" at bounding box center [101, 195] width 168 height 40
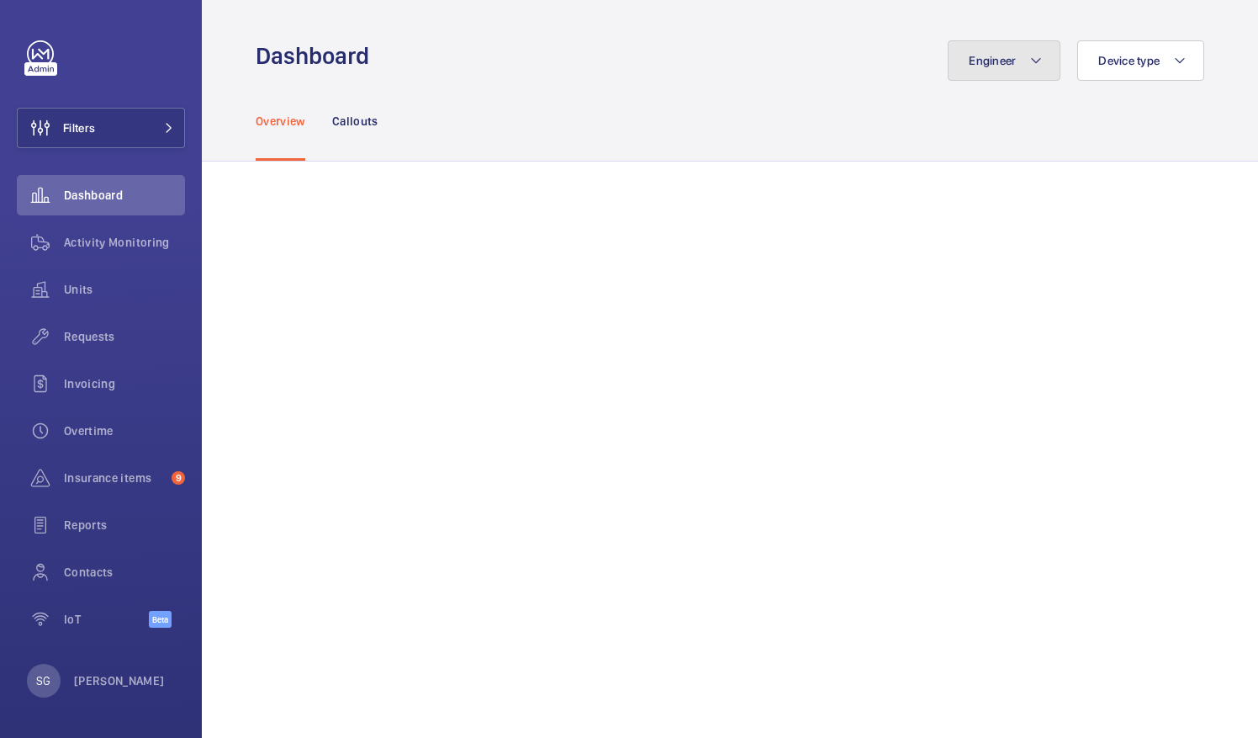
click at [986, 50] on button "Engineer" at bounding box center [1004, 60] width 113 height 40
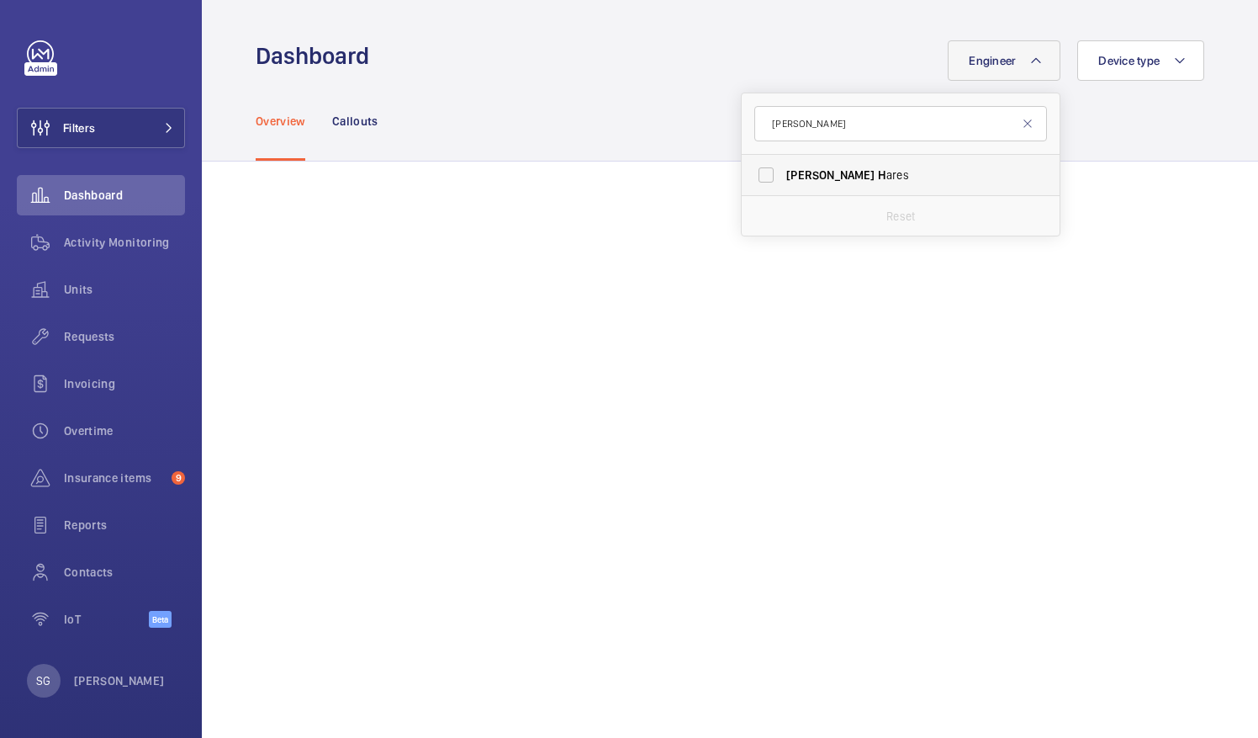
type input "sam h"
click at [757, 173] on label "Sam H ares" at bounding box center [888, 175] width 293 height 40
click at [757, 173] on input "Sam H ares" at bounding box center [766, 175] width 34 height 34
checkbox input "true"
click at [1083, 117] on div "Overview Callouts" at bounding box center [730, 121] width 949 height 80
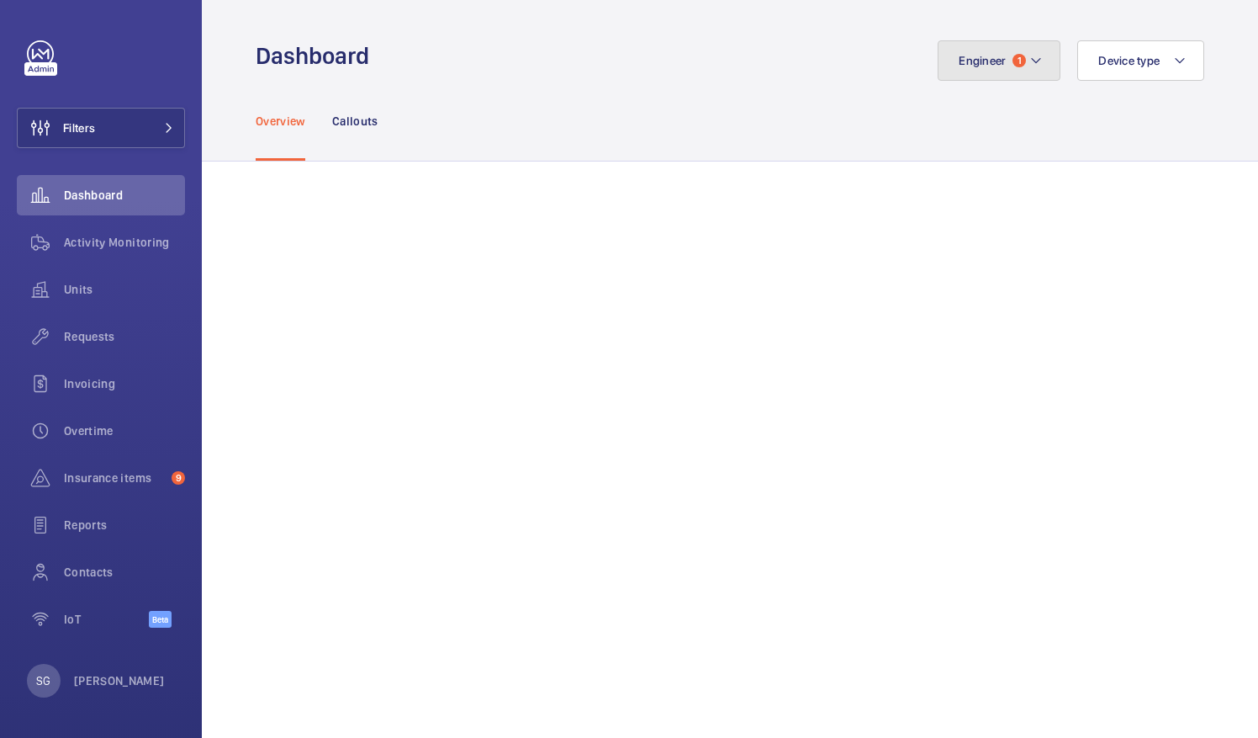
click at [1004, 71] on button "Engineer 1" at bounding box center [999, 60] width 123 height 40
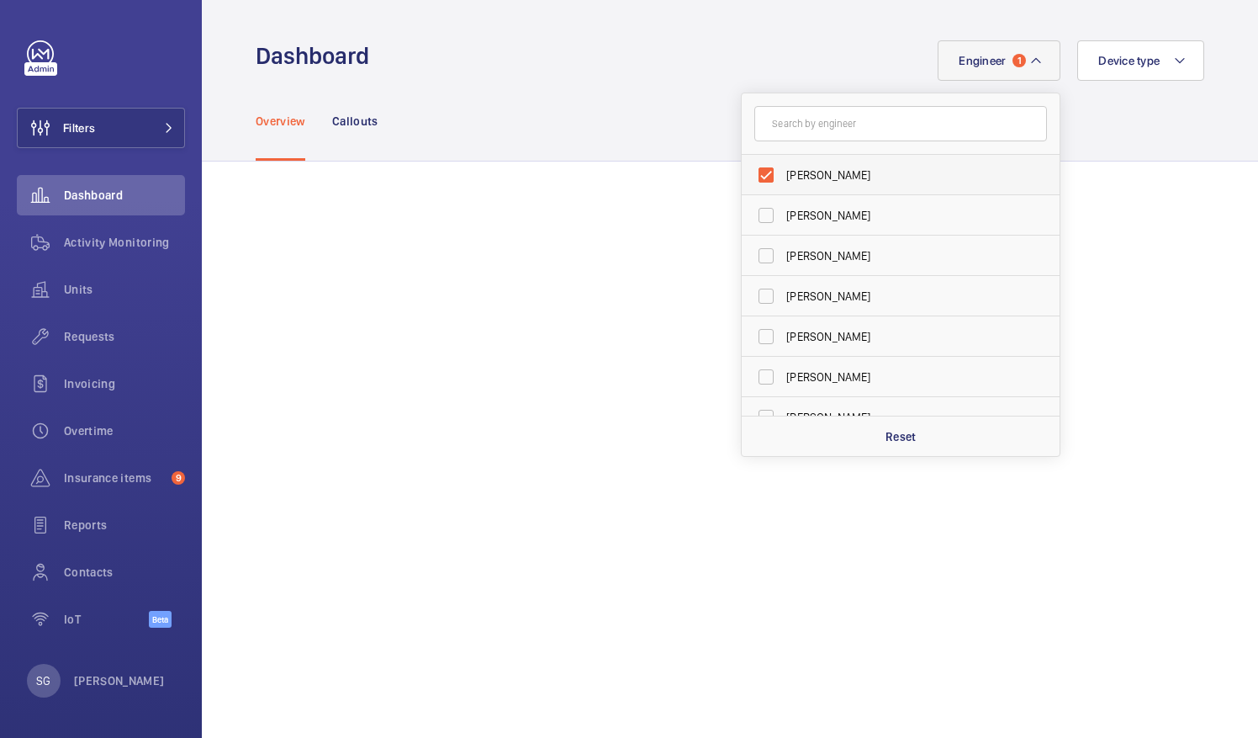
click at [754, 172] on label "[PERSON_NAME]" at bounding box center [888, 175] width 293 height 40
click at [754, 172] on input "[PERSON_NAME]" at bounding box center [766, 175] width 34 height 34
checkbox input "false"
click at [564, 58] on div "Engineer [PERSON_NAME] [PERSON_NAME] [PERSON_NAME] [PERSON_NAME] [PERSON_NAME] …" at bounding box center [791, 60] width 825 height 40
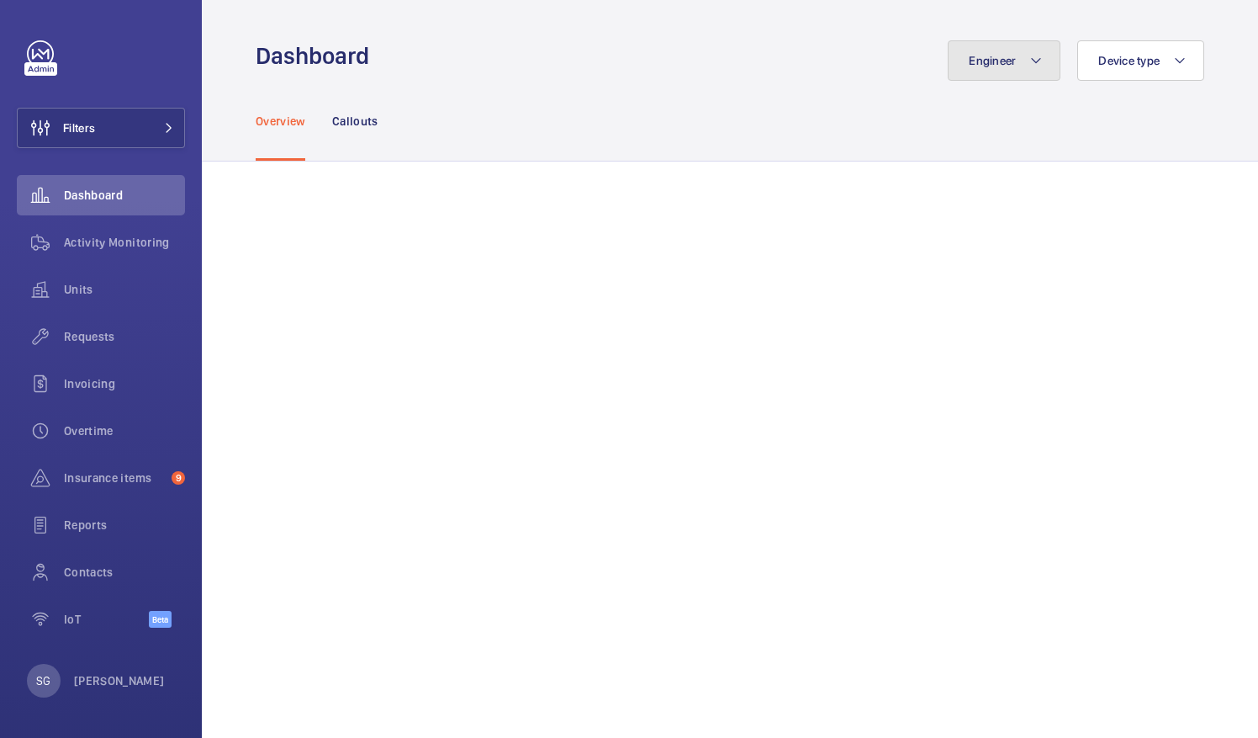
click at [1005, 66] on button "Engineer" at bounding box center [1004, 60] width 113 height 40
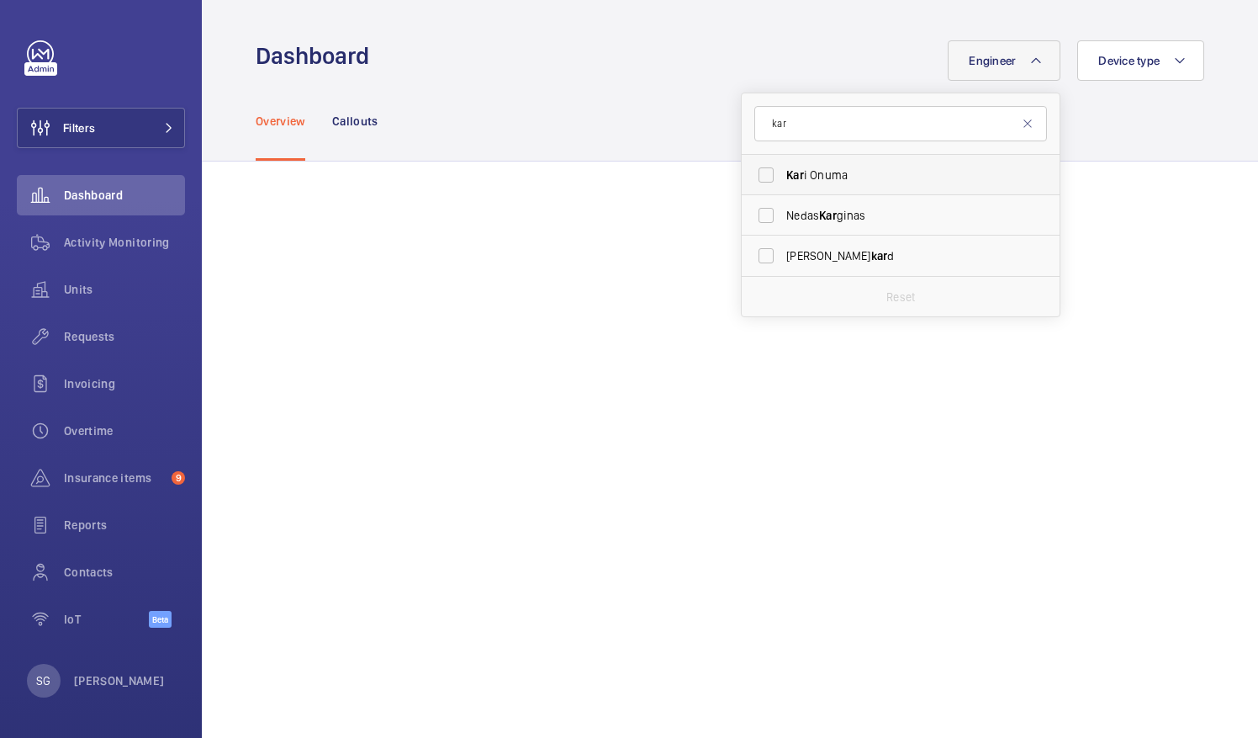
type input "kar"
click at [759, 167] on label "Kar i Onuma" at bounding box center [888, 175] width 293 height 40
click at [759, 167] on input "Kar i Onuma" at bounding box center [766, 175] width 34 height 34
click at [748, 175] on label "Kar i Onuma" at bounding box center [888, 175] width 293 height 40
click at [749, 175] on input "Kar i Onuma" at bounding box center [766, 175] width 34 height 34
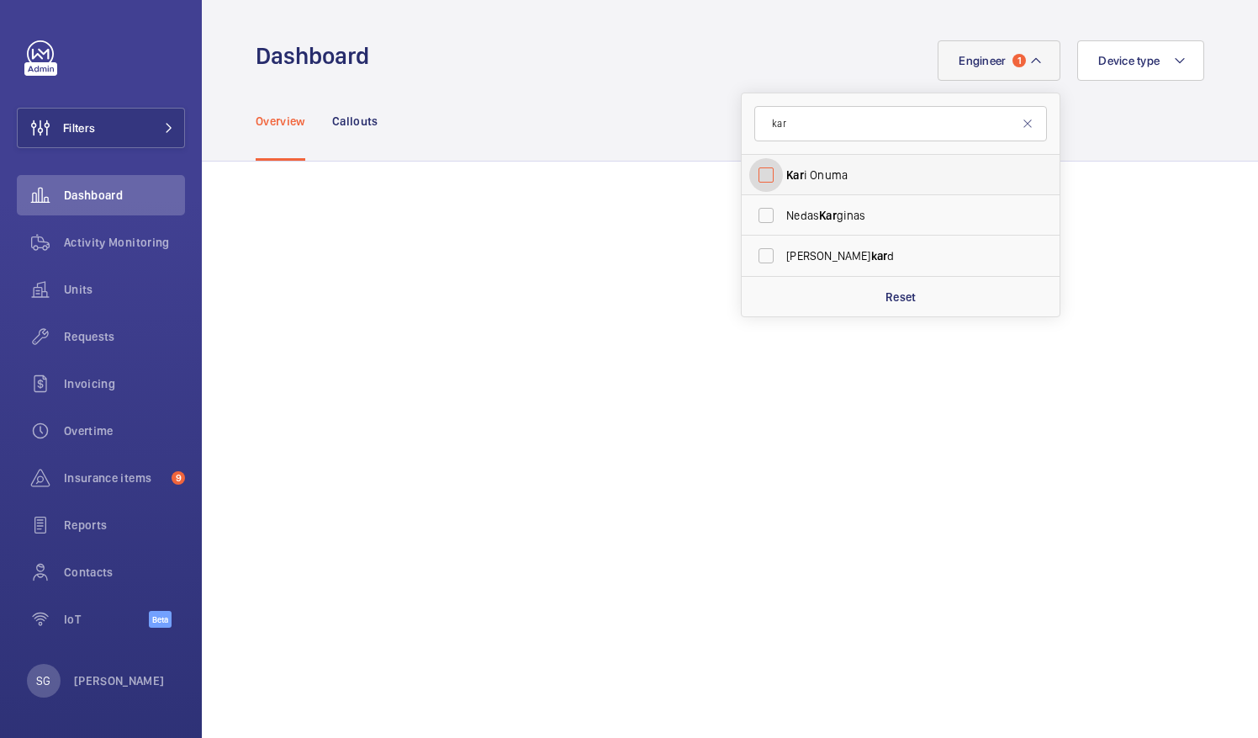
checkbox input "false"
click at [883, 133] on input "kar" at bounding box center [901, 123] width 293 height 35
type input "k"
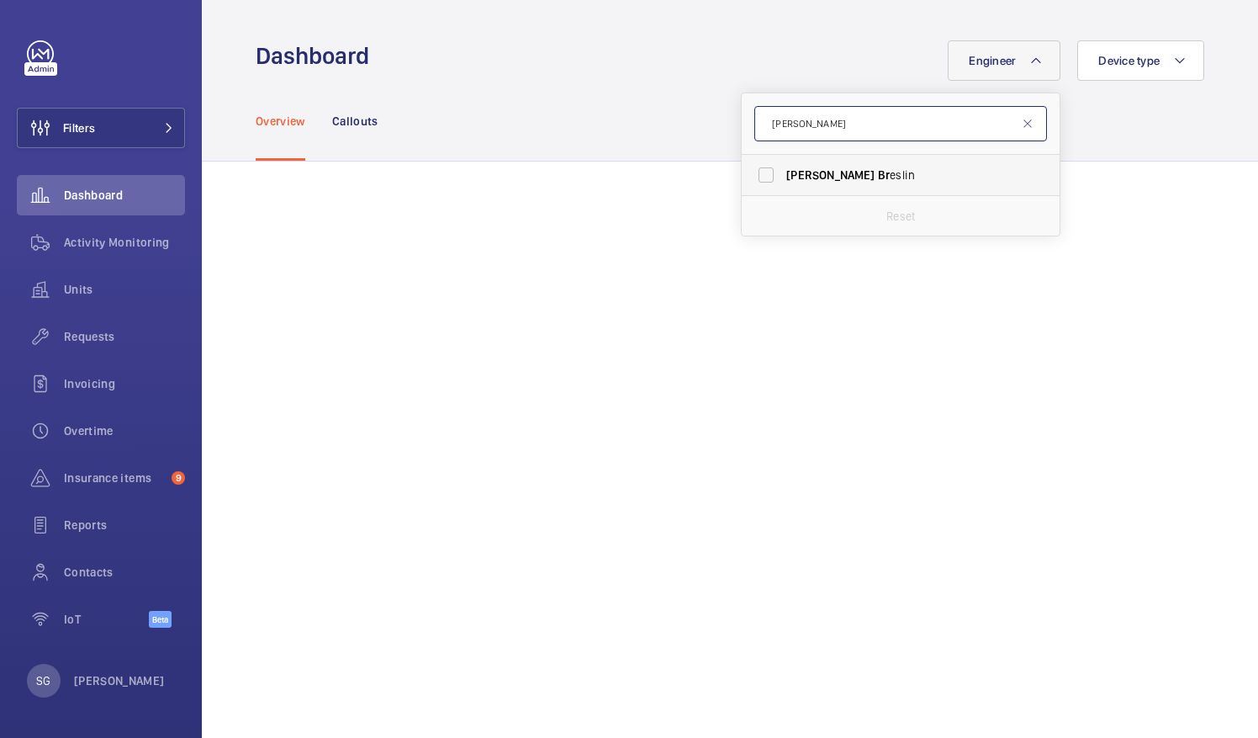
type input "john br"
click at [748, 168] on label "John Br eslin" at bounding box center [888, 175] width 293 height 40
click at [749, 168] on input "John Br eslin" at bounding box center [766, 175] width 34 height 34
checkbox input "true"
